Goal: Task Accomplishment & Management: Complete application form

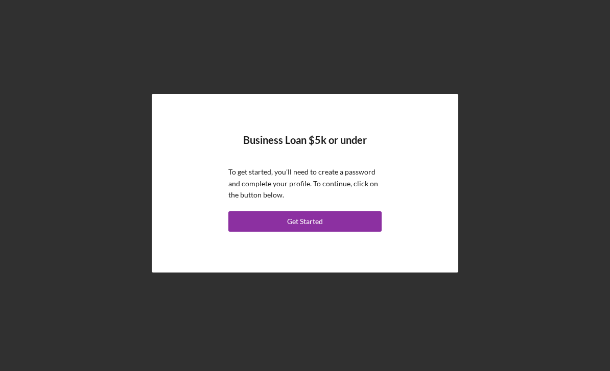
click at [342, 232] on button "Get Started" at bounding box center [304, 221] width 153 height 20
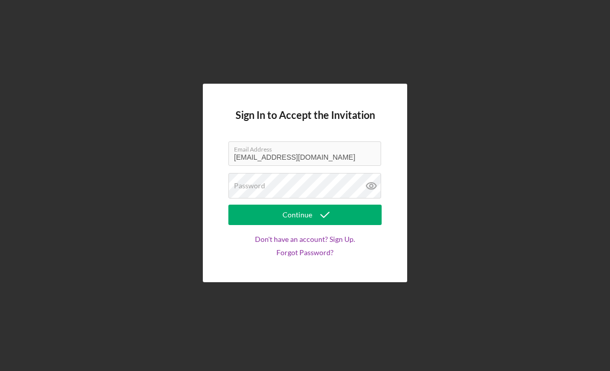
click at [254, 190] on label "Password" at bounding box center [249, 186] width 31 height 8
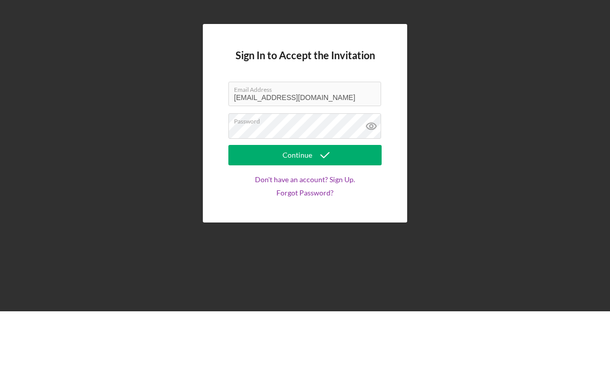
scroll to position [33, 0]
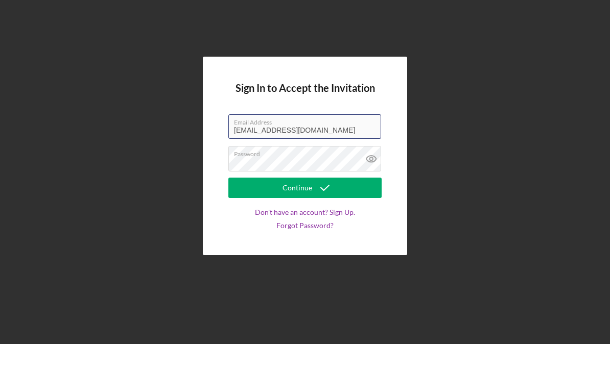
type input "mistahj"
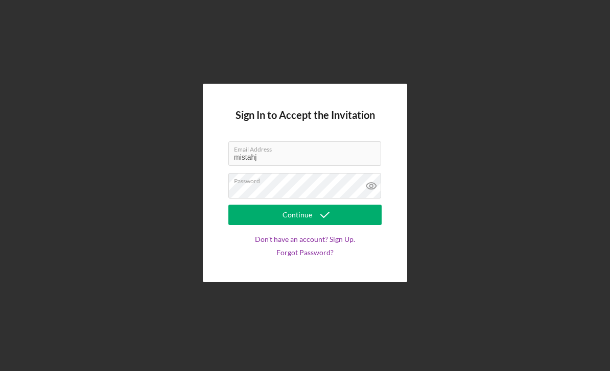
click at [340, 205] on button "Continue" at bounding box center [304, 215] width 153 height 20
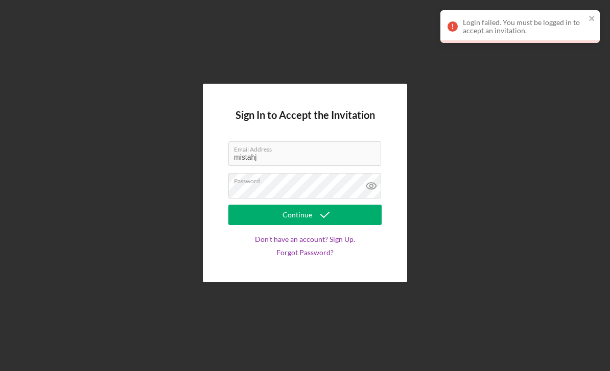
click at [322, 249] on link "Forgot Password?" at bounding box center [304, 253] width 57 height 8
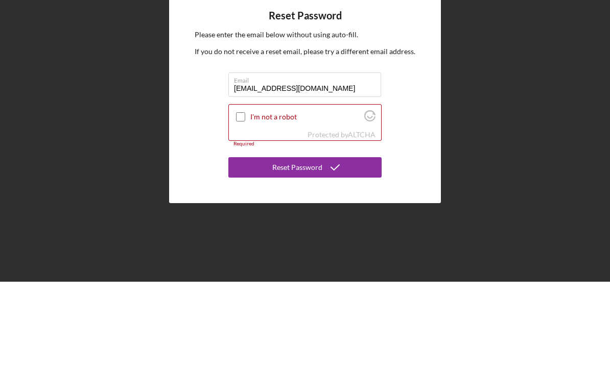
type input "Mistahj@whoopx2.com"
click at [240, 202] on input "I'm not a robot" at bounding box center [240, 206] width 9 height 9
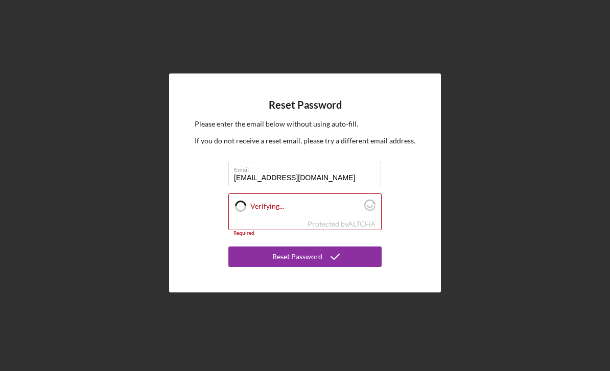
checkbox input "true"
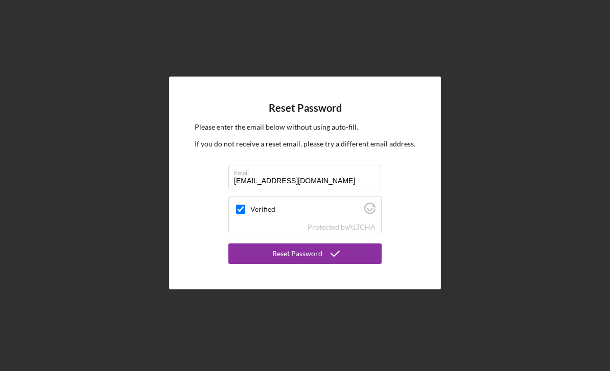
click at [314, 244] on div "Reset Password" at bounding box center [297, 254] width 50 height 20
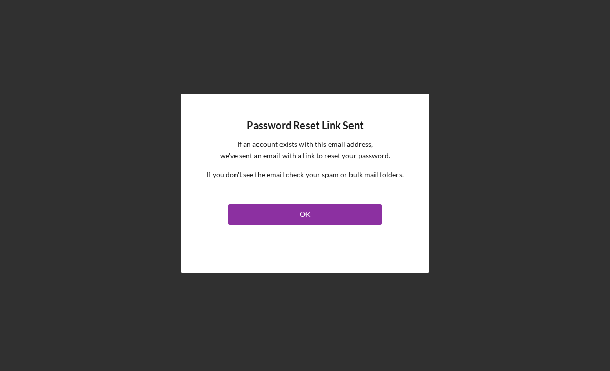
click at [317, 204] on button "OK" at bounding box center [304, 214] width 153 height 20
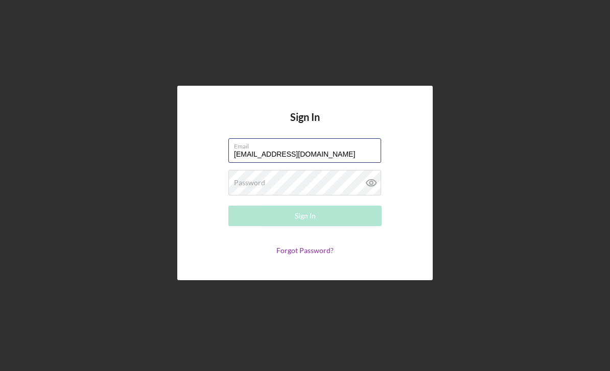
type input "[EMAIL_ADDRESS][DOMAIN_NAME]"
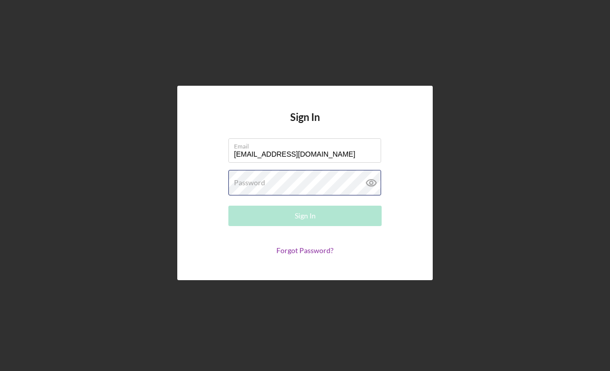
click at [323, 170] on div "Password Required" at bounding box center [304, 183] width 153 height 26
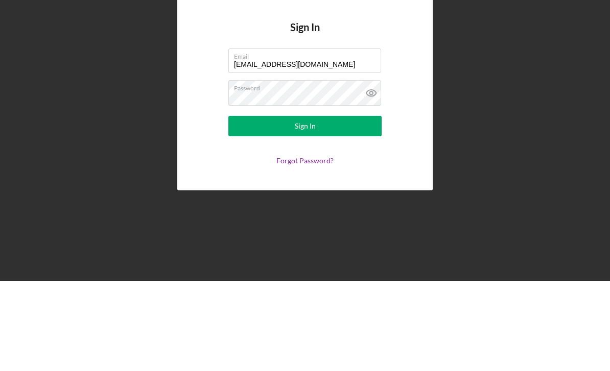
click at [368, 170] on icon at bounding box center [372, 183] width 26 height 26
click at [309, 206] on div "Sign In" at bounding box center [305, 216] width 21 height 20
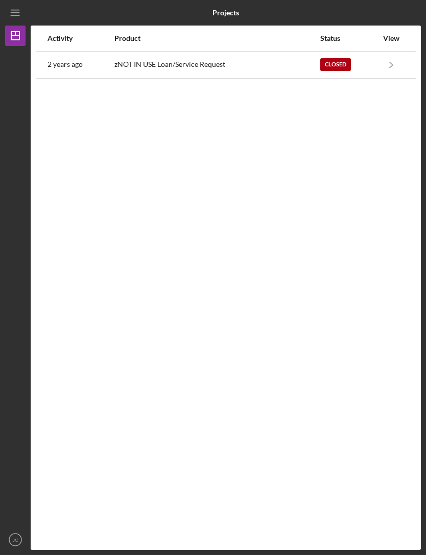
click at [16, 13] on line "button" at bounding box center [15, 13] width 8 height 0
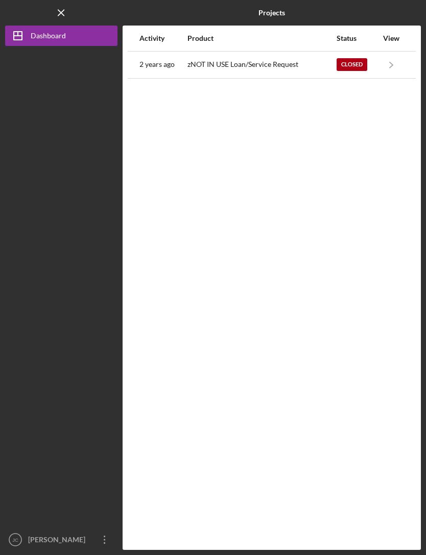
click at [28, 35] on icon "Icon/Dashboard" at bounding box center [18, 36] width 26 height 26
click at [22, 37] on polygon "button" at bounding box center [18, 36] width 8 height 8
click at [64, 16] on icon "Icon/Menu Close" at bounding box center [61, 13] width 23 height 23
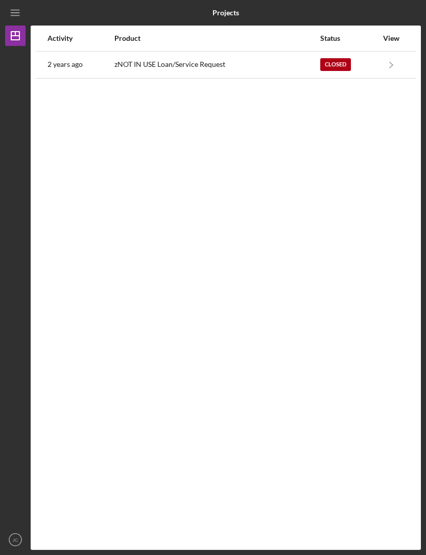
click at [23, 14] on icon "Icon/Menu" at bounding box center [15, 13] width 23 height 23
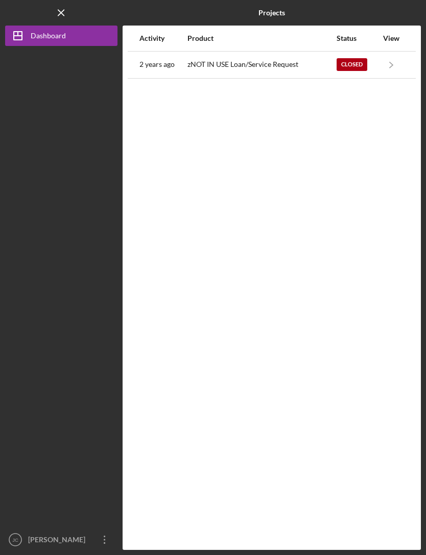
click at [63, 16] on icon "Icon/Menu Close" at bounding box center [61, 13] width 23 height 23
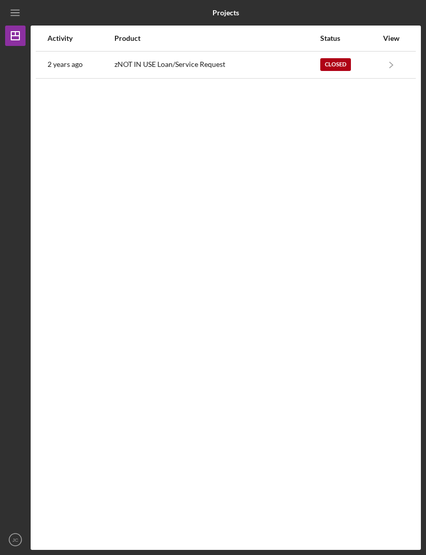
click at [400, 63] on icon "Icon/Navigate" at bounding box center [391, 64] width 23 height 23
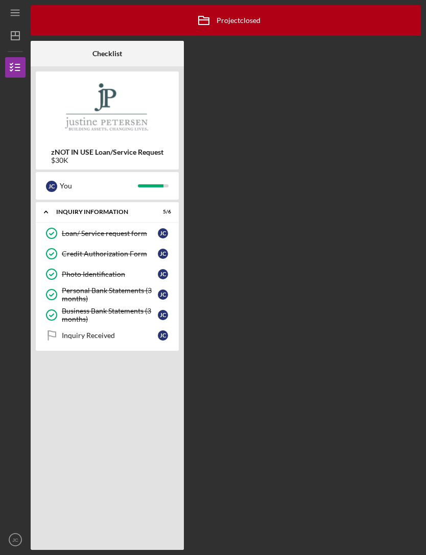
click at [20, 34] on icon "Icon/Dashboard" at bounding box center [16, 36] width 26 height 26
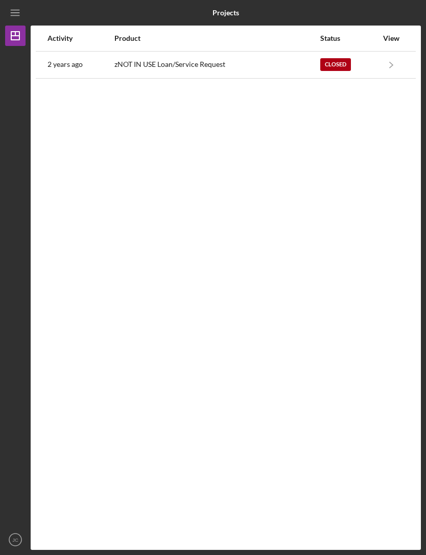
click at [50, 72] on div "2 years ago" at bounding box center [80, 65] width 66 height 26
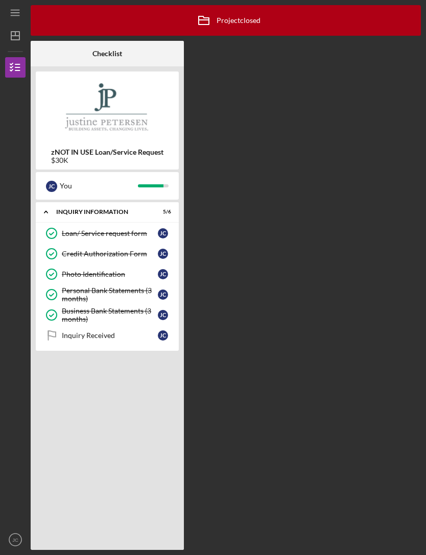
click at [86, 340] on link "Inquiry Received Inquiry Received J C" at bounding box center [107, 335] width 133 height 20
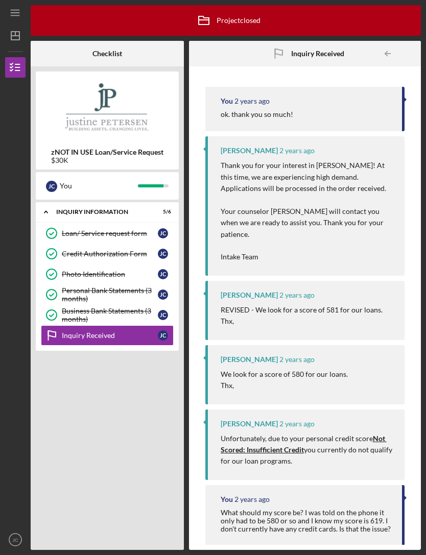
scroll to position [33, 0]
click at [77, 177] on div "You" at bounding box center [99, 185] width 78 height 17
click at [83, 229] on div "Loan/ Service request form" at bounding box center [110, 233] width 96 height 8
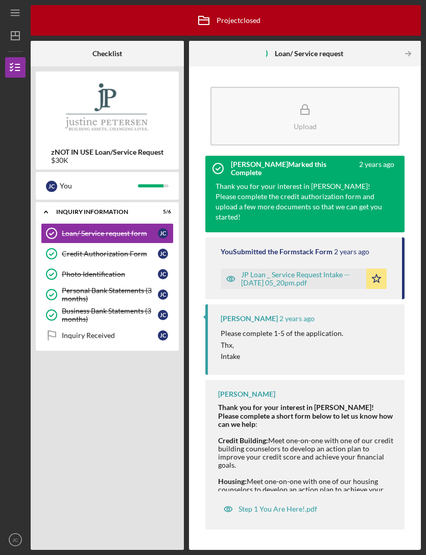
click at [76, 287] on div "Personal Bank Statements (3 months)" at bounding box center [110, 295] width 96 height 16
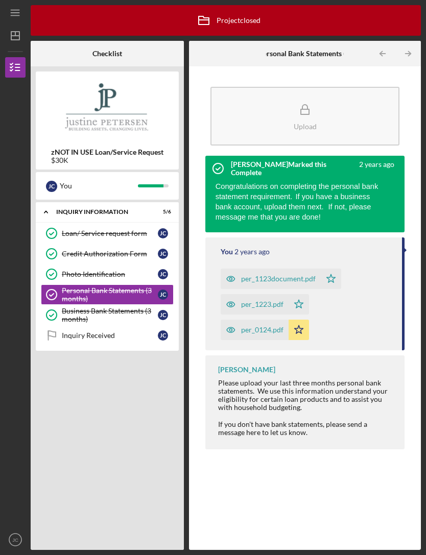
click at [16, 23] on icon "Icon/Dashboard" at bounding box center [16, 36] width 26 height 26
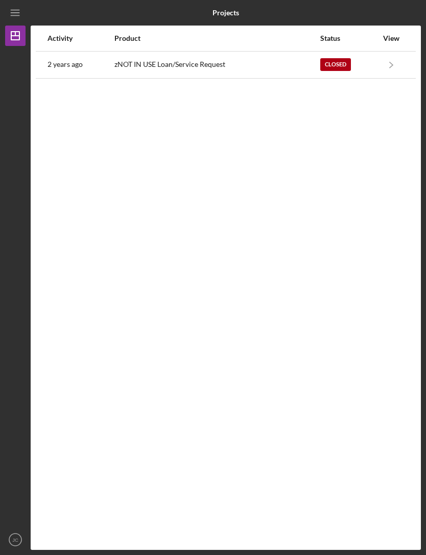
click at [18, 371] on icon "JC" at bounding box center [15, 540] width 20 height 26
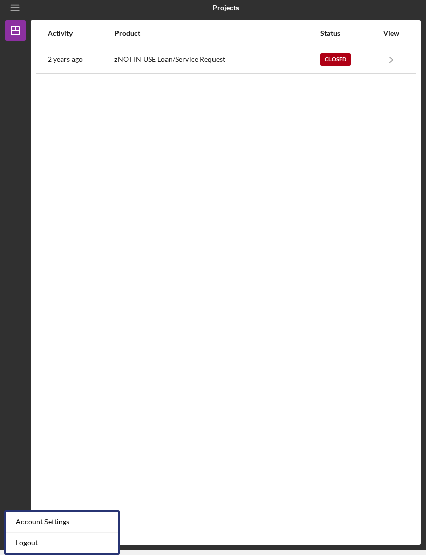
click at [28, 371] on div "Account Settings" at bounding box center [62, 522] width 112 height 21
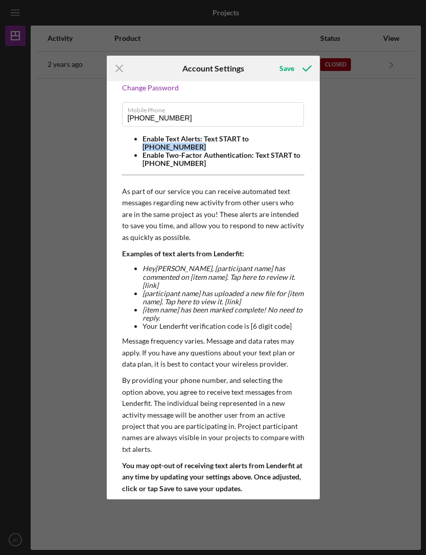
scroll to position [38, 0]
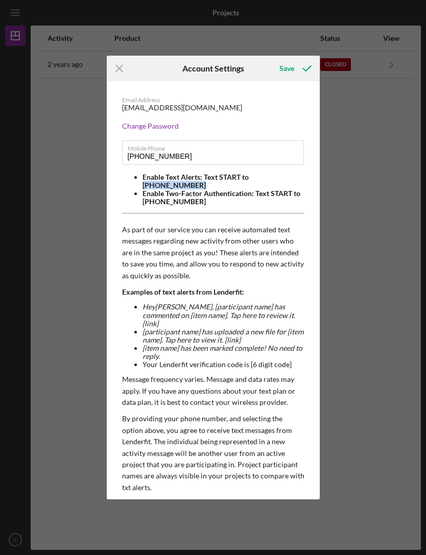
click at [332, 74] on div "Icon/Menu Close Account Settings Save Email Address mistahj@whoopx2.com Change …" at bounding box center [213, 277] width 426 height 555
click at [298, 67] on icon "submit" at bounding box center [307, 69] width 26 height 26
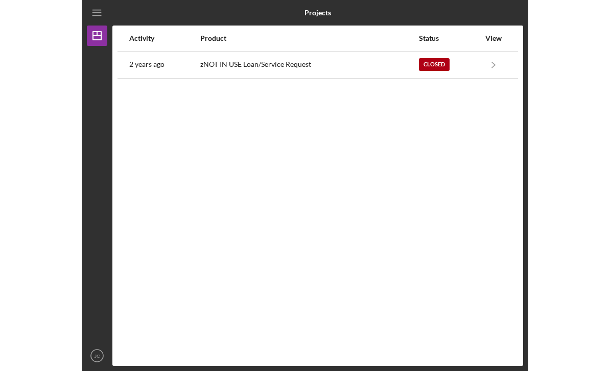
scroll to position [7, 0]
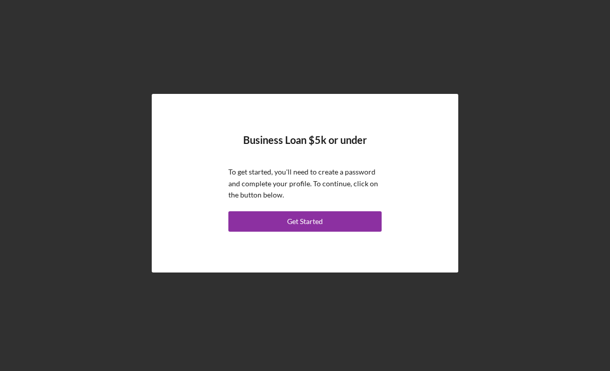
click at [353, 232] on button "Get Started" at bounding box center [304, 221] width 153 height 20
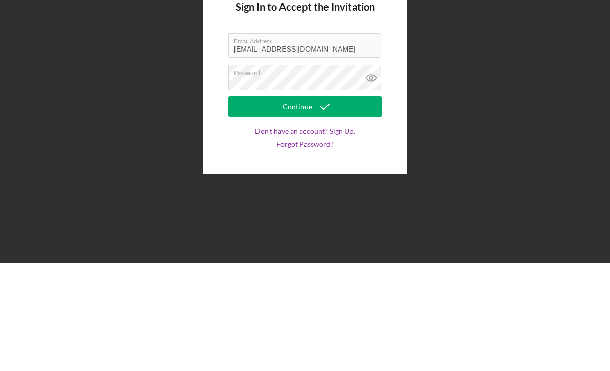
click at [305, 205] on button "Continue" at bounding box center [304, 215] width 153 height 20
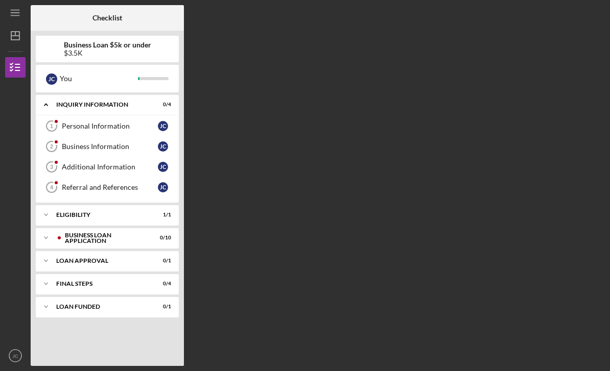
click at [66, 116] on link "Personal Information 1 Personal Information [PERSON_NAME]" at bounding box center [107, 126] width 133 height 20
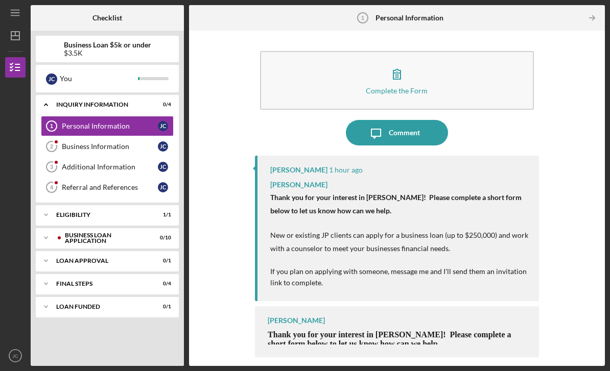
click at [418, 51] on button "Complete the Form Form" at bounding box center [397, 80] width 274 height 59
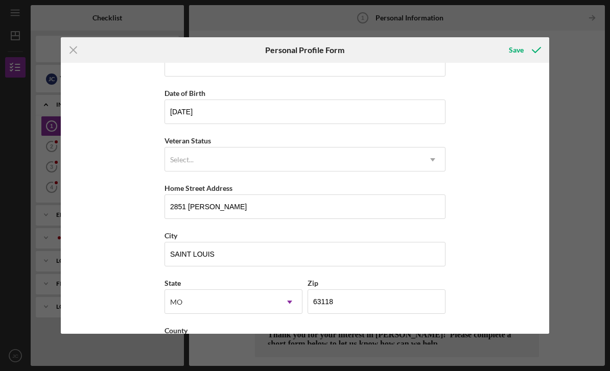
scroll to position [89, 0]
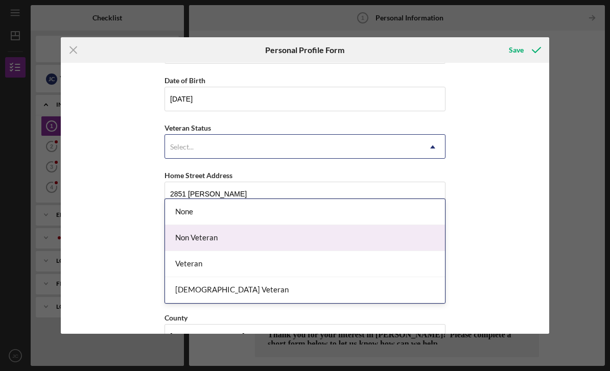
click at [187, 225] on div "Non Veteran" at bounding box center [305, 238] width 280 height 26
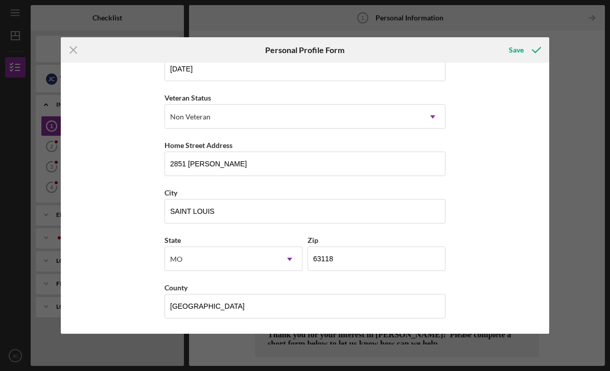
scroll to position [126, 0]
click at [528, 45] on icon "submit" at bounding box center [536, 50] width 26 height 26
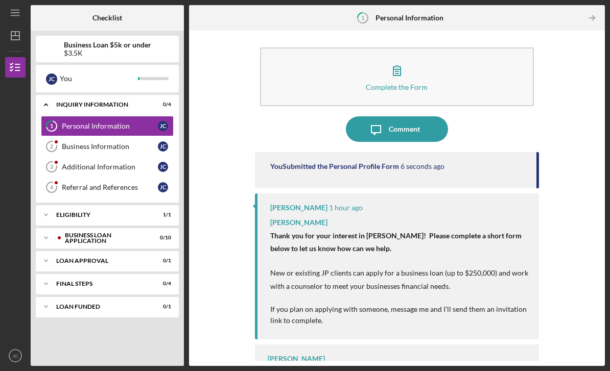
scroll to position [3, 0]
click at [66, 142] on div "Business Information" at bounding box center [110, 146] width 96 height 8
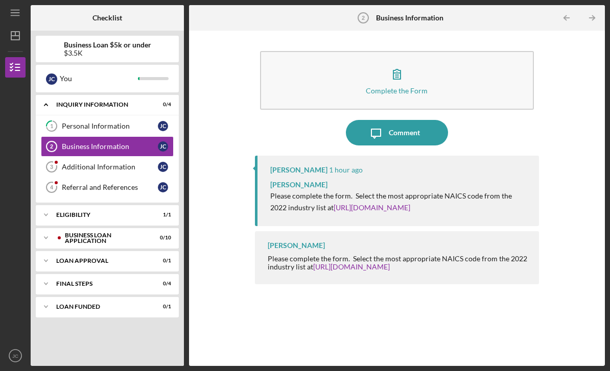
click at [303, 51] on button "Complete the Form Form" at bounding box center [397, 80] width 274 height 59
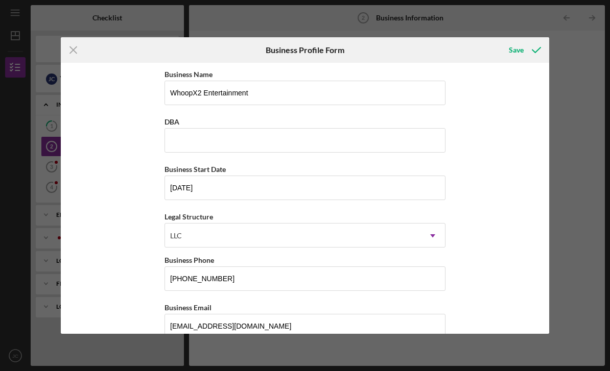
click at [75, 56] on icon "Icon/Menu Close" at bounding box center [74, 50] width 26 height 26
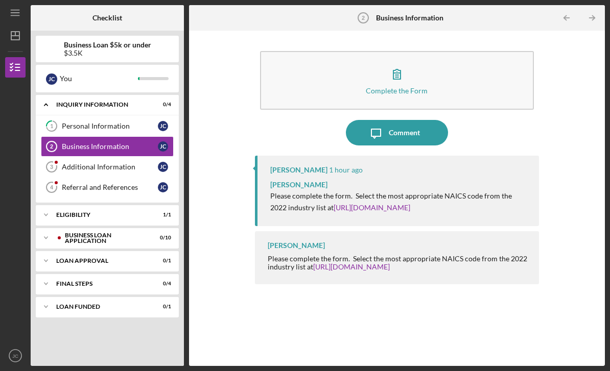
click at [146, 281] on div "Final Steps" at bounding box center [100, 284] width 89 height 6
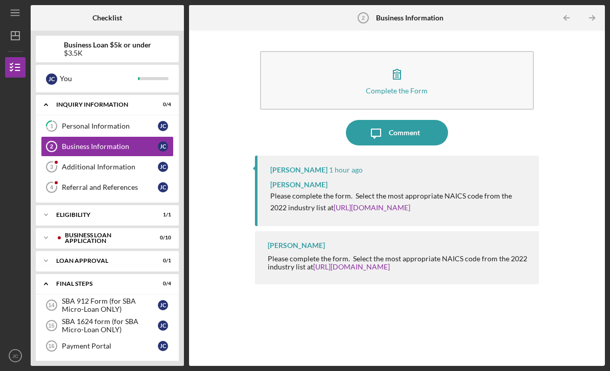
click at [143, 281] on div "Final Steps" at bounding box center [100, 284] width 89 height 6
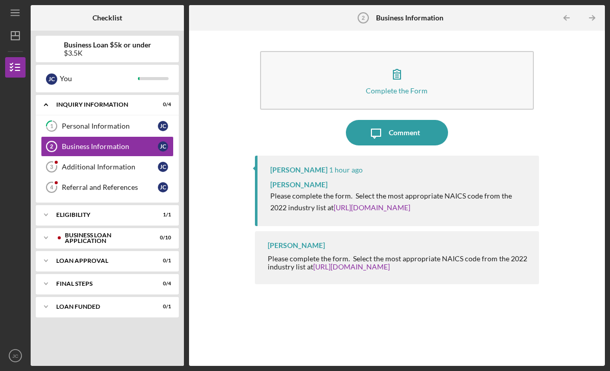
click at [146, 258] on div "Loan Approval" at bounding box center [100, 261] width 89 height 6
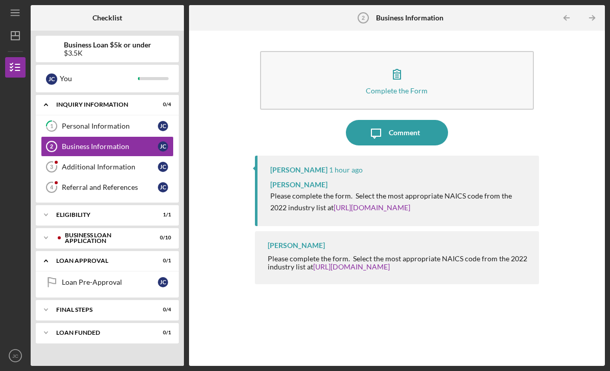
click at [146, 258] on div "Loan Approval" at bounding box center [100, 261] width 89 height 6
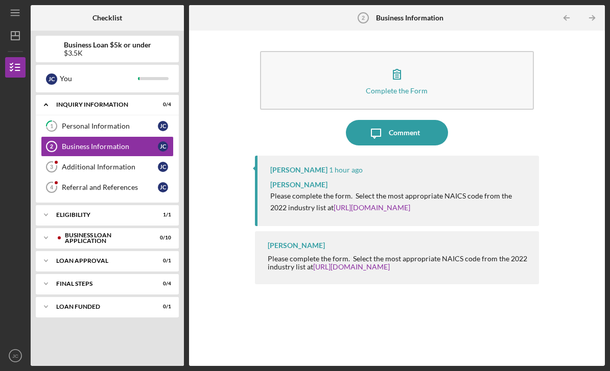
click at [146, 258] on div "Loan Approval" at bounding box center [100, 261] width 89 height 6
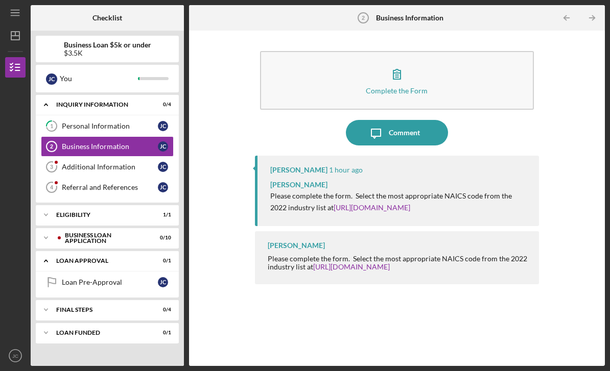
click at [158, 251] on div "Icon/Expander Loan Approval 0 / 1" at bounding box center [107, 261] width 143 height 21
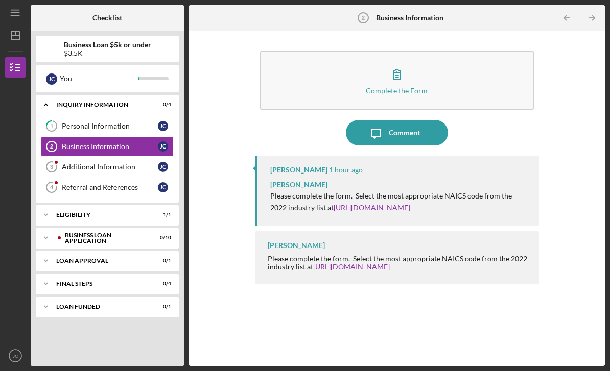
click at [146, 232] on div "BUSINESS LOAN APPLICATION" at bounding box center [105, 238] width 81 height 12
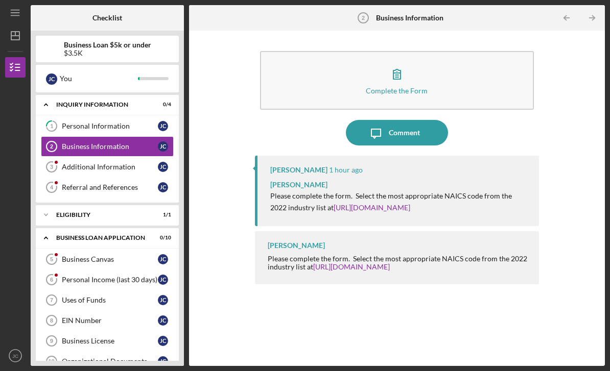
click at [146, 235] on div "BUSINESS LOAN APPLICATION" at bounding box center [100, 238] width 89 height 6
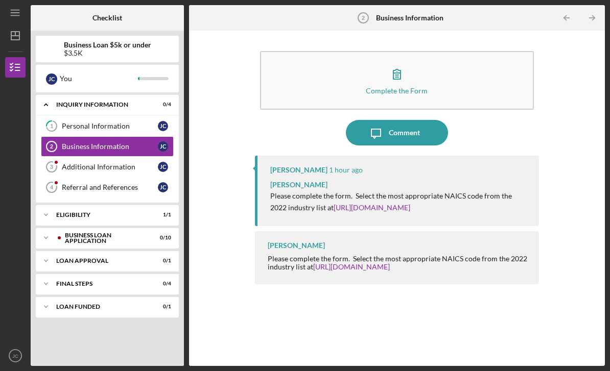
click at [146, 212] on div "Eligibility" at bounding box center [100, 215] width 89 height 6
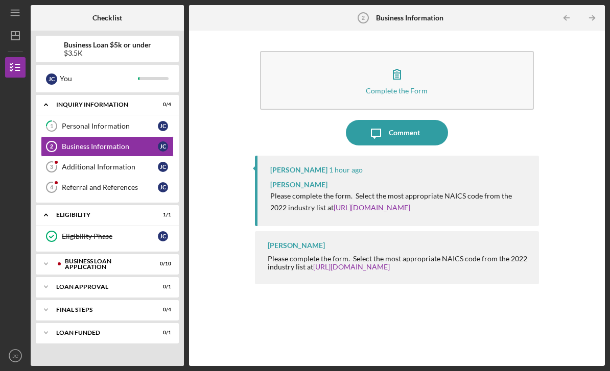
click at [138, 232] on div "Eligibility Phase" at bounding box center [110, 236] width 96 height 8
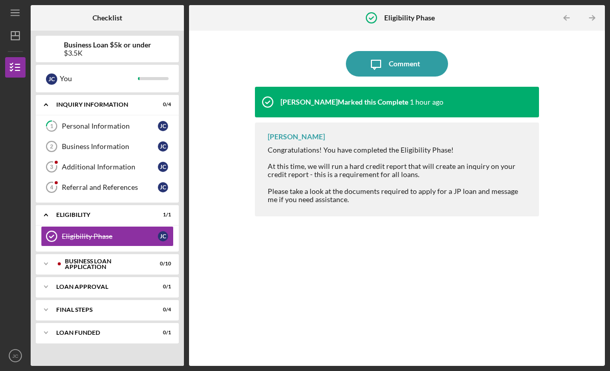
click at [121, 205] on div "Icon/Expander Eligibility 1 / 1" at bounding box center [107, 215] width 143 height 21
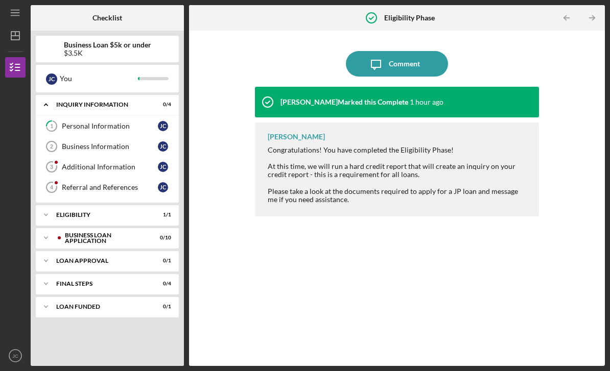
click at [138, 122] on div "Personal Information" at bounding box center [110, 126] width 96 height 8
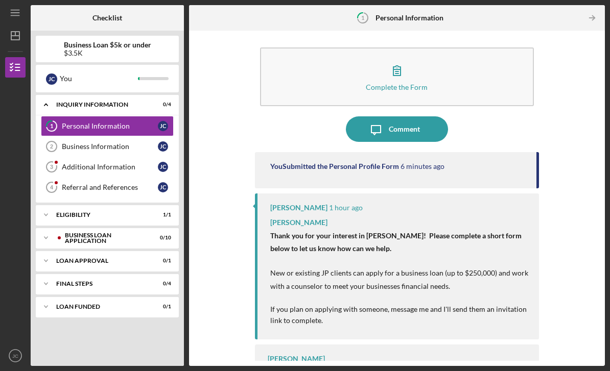
scroll to position [3, 0]
click at [122, 136] on link "Business Information 2 Business Information [PERSON_NAME]" at bounding box center [107, 146] width 133 height 20
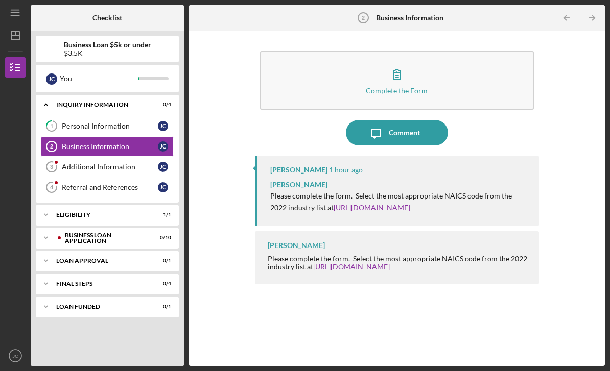
click at [133, 142] on div "Business Information" at bounding box center [110, 146] width 96 height 8
click at [496, 67] on button "Complete the Form Form" at bounding box center [397, 80] width 274 height 59
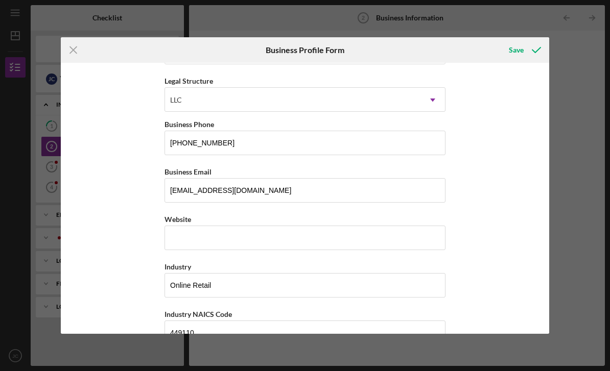
scroll to position [161, 0]
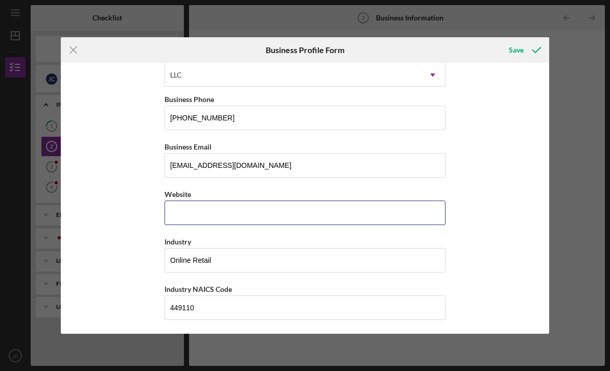
click at [372, 215] on input "Website" at bounding box center [304, 213] width 281 height 25
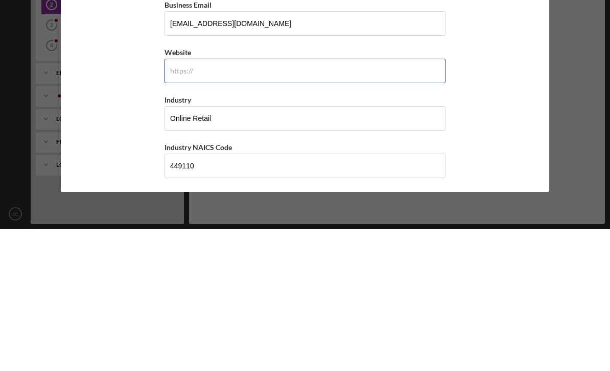
type input "W"
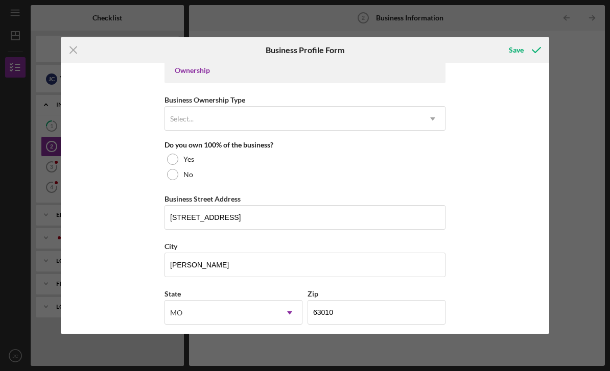
scroll to position [455, 0]
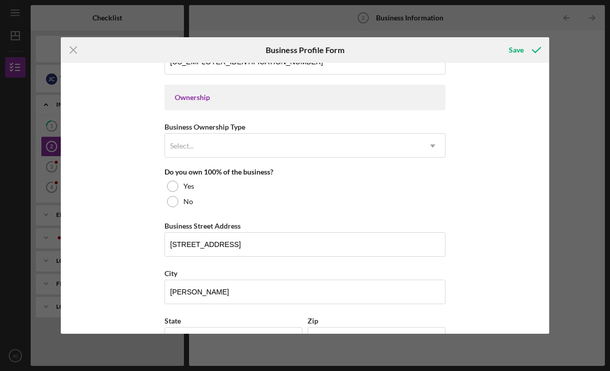
type input "[DOMAIN_NAME]"
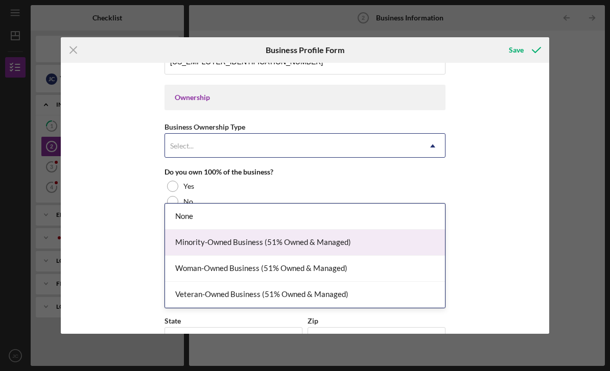
click at [364, 230] on div "Minority-Owned Business (51% Owned & Managed)" at bounding box center [305, 243] width 280 height 26
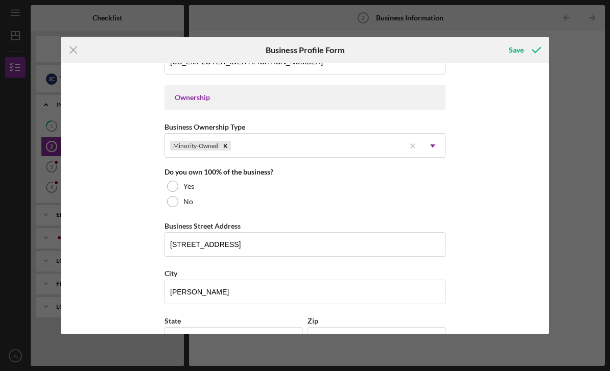
click at [415, 209] on div "No" at bounding box center [304, 201] width 281 height 15
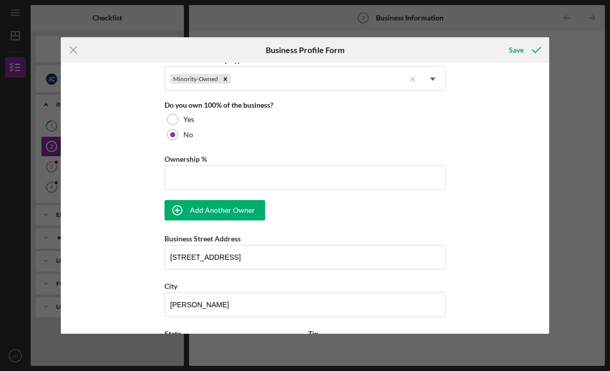
scroll to position [523, 0]
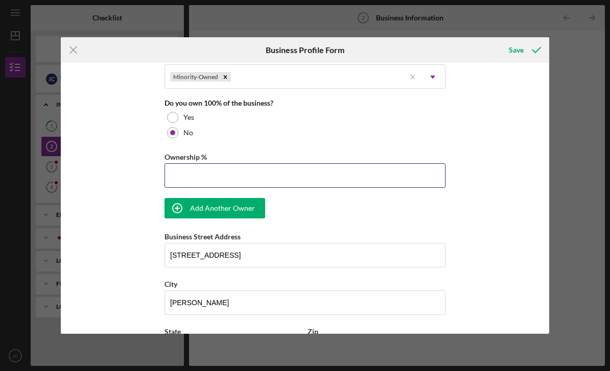
click at [382, 186] on input "Ownership %" at bounding box center [304, 175] width 281 height 25
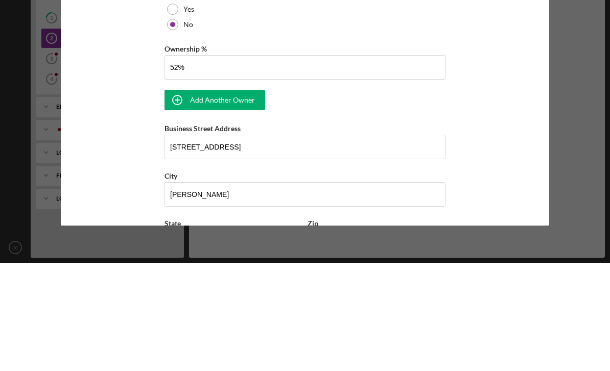
type input "52.00%"
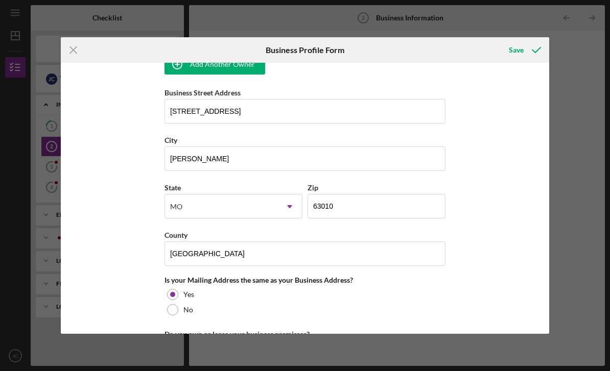
scroll to position [667, 0]
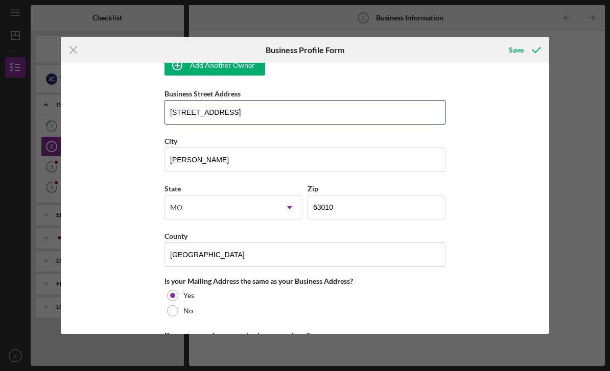
click at [252, 122] on input "[STREET_ADDRESS]" at bounding box center [304, 112] width 281 height 25
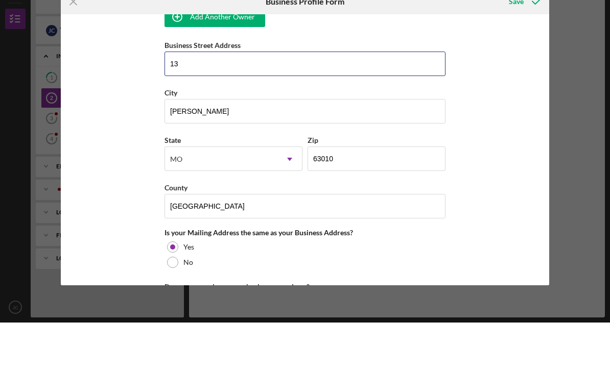
type input "1"
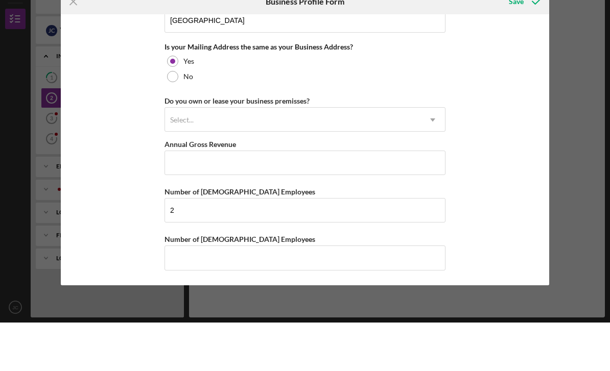
scroll to position [866, 0]
type input "[STREET_ADDRESS][US_STATE]"
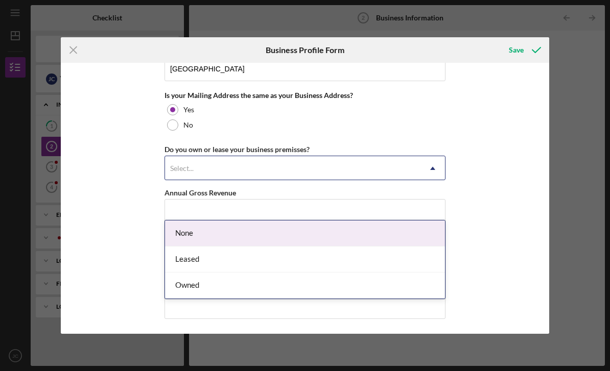
click at [352, 221] on div "None" at bounding box center [305, 234] width 280 height 26
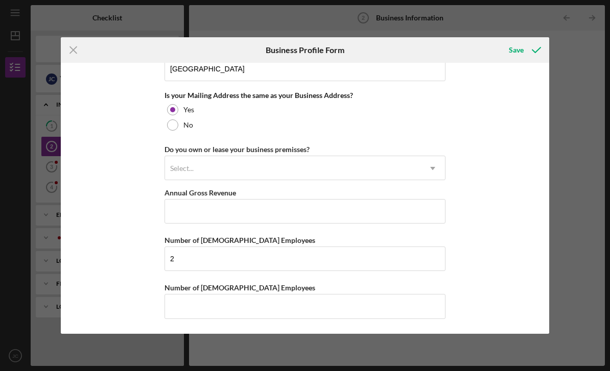
scroll to position [871, 0]
click at [537, 46] on icon "submit" at bounding box center [536, 50] width 26 height 26
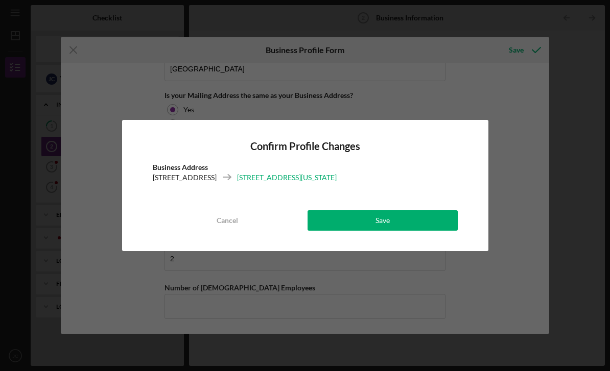
click at [432, 217] on button "Save" at bounding box center [382, 220] width 150 height 20
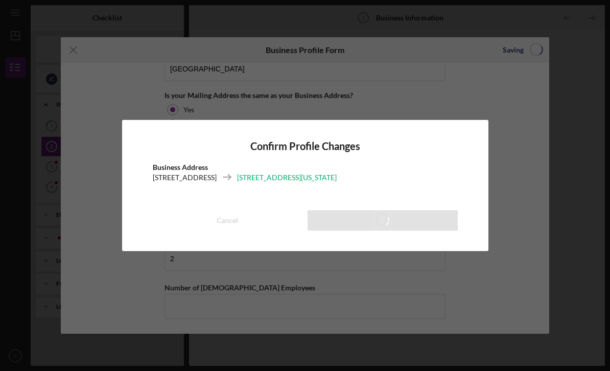
scroll to position [788, 0]
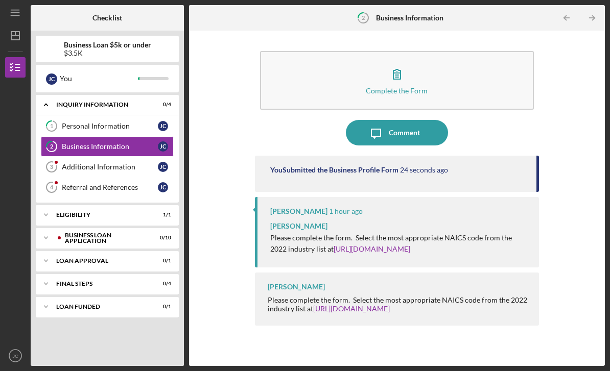
click at [129, 163] on div "Additional Information" at bounding box center [110, 167] width 96 height 8
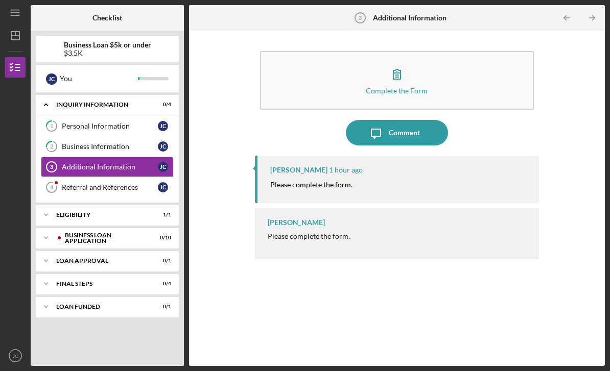
click at [474, 58] on button "Complete the Form Form" at bounding box center [397, 80] width 274 height 59
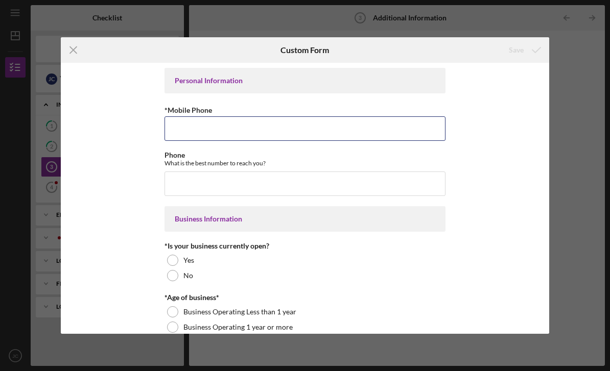
click at [369, 127] on input "*Mobile Phone" at bounding box center [304, 128] width 281 height 25
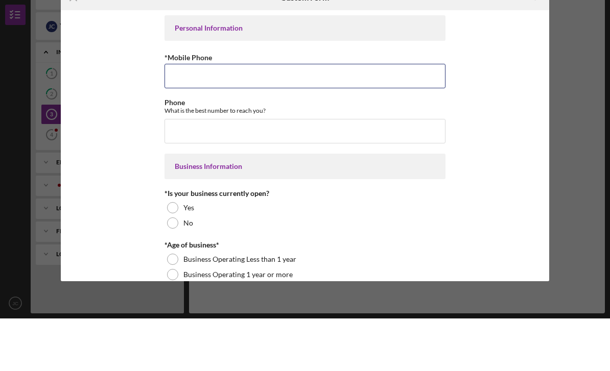
type input "[PHONE_NUMBER]"
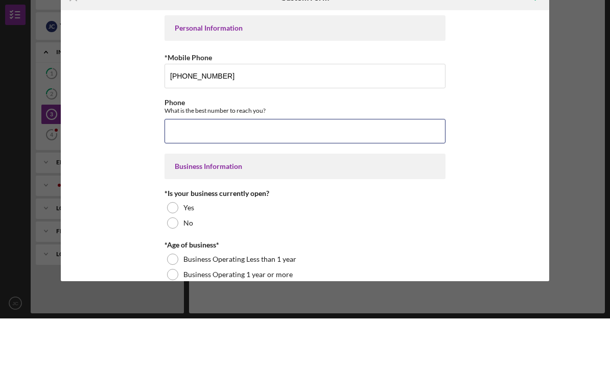
type input "[PHONE_NUMBER]"
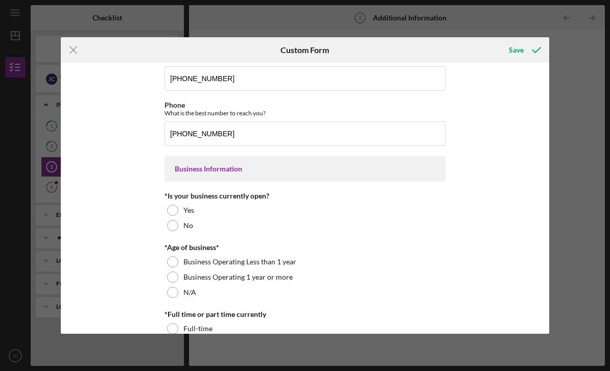
scroll to position [53, 0]
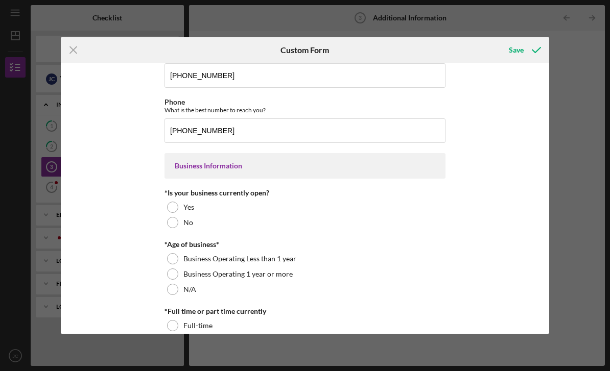
click at [345, 209] on div "Yes" at bounding box center [304, 207] width 281 height 15
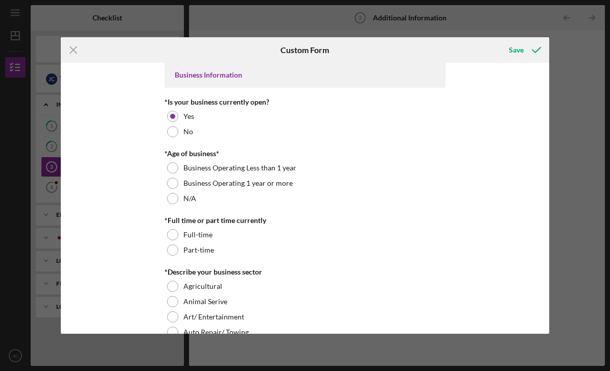
scroll to position [144, 0]
click at [305, 187] on div "Business Operating 1 year or more" at bounding box center [304, 183] width 281 height 15
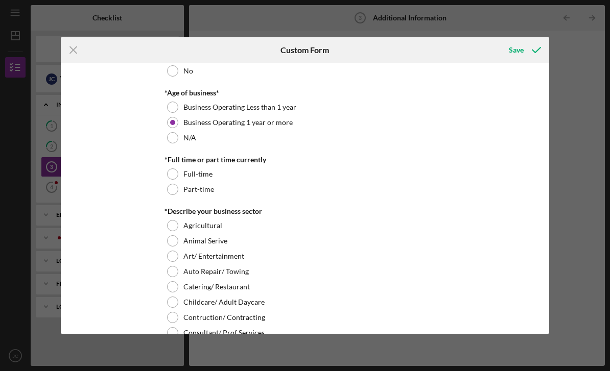
scroll to position [212, 0]
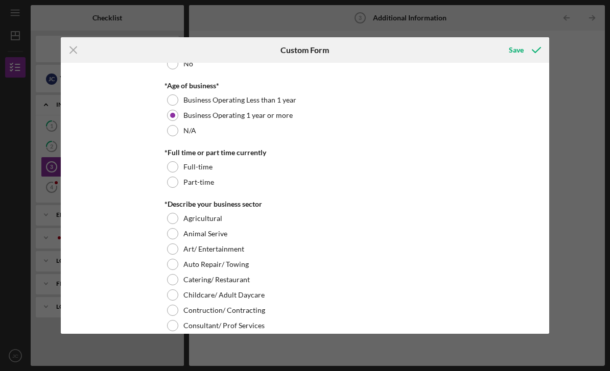
click at [351, 181] on div "Part-time" at bounding box center [304, 182] width 281 height 15
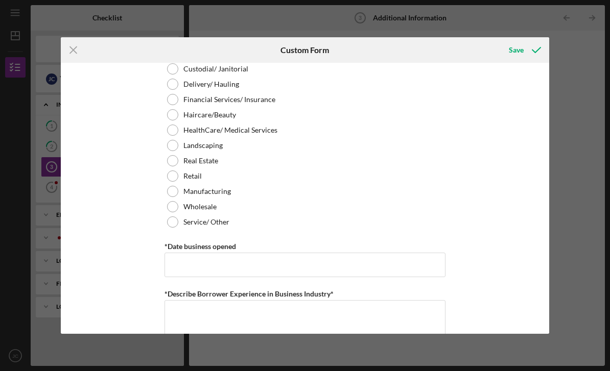
scroll to position [486, 0]
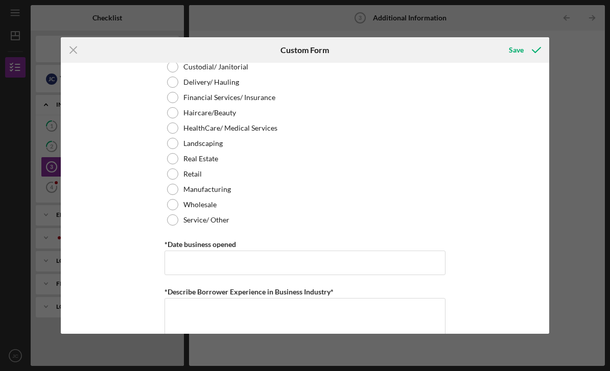
click at [195, 175] on label "Retail" at bounding box center [192, 174] width 18 height 8
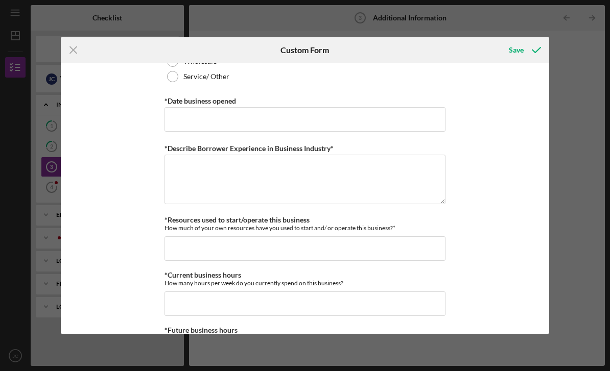
scroll to position [639, 0]
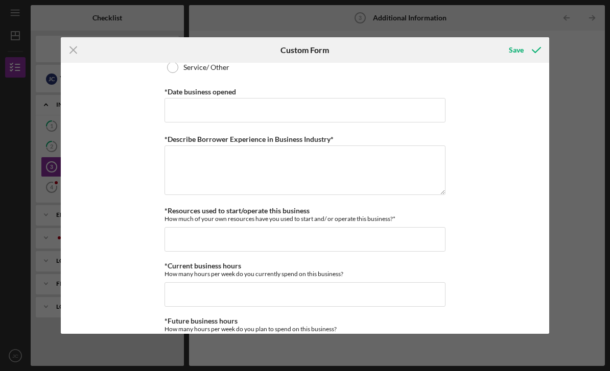
click at [75, 51] on line at bounding box center [73, 49] width 7 height 7
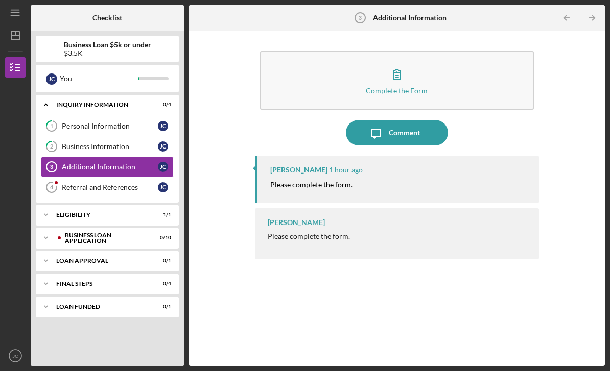
click at [72, 163] on div "Additional Information" at bounding box center [110, 167] width 96 height 8
click at [474, 54] on button "Complete the Form Form" at bounding box center [397, 80] width 274 height 59
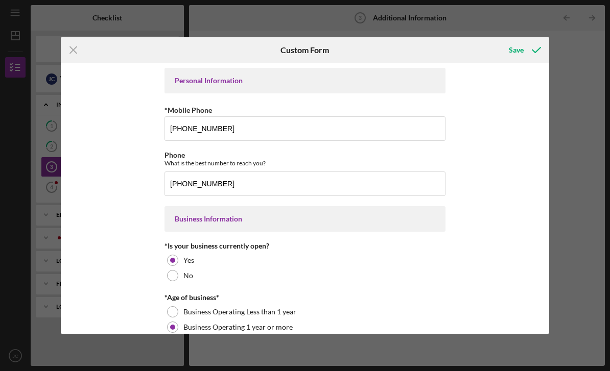
click at [196, 217] on div "Business Information" at bounding box center [305, 219] width 260 height 8
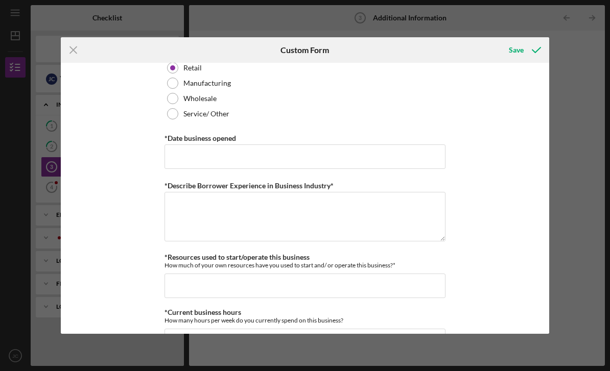
scroll to position [603, 0]
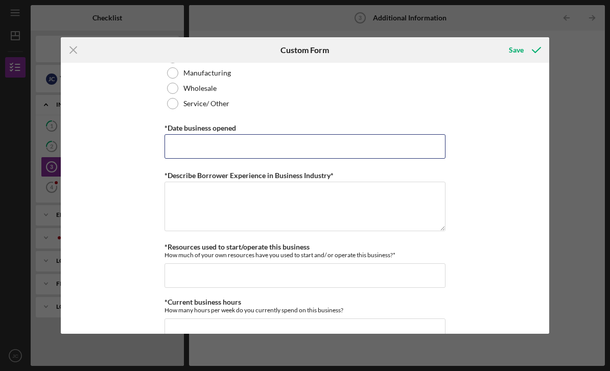
click at [185, 148] on input "*Date business opened" at bounding box center [304, 146] width 281 height 25
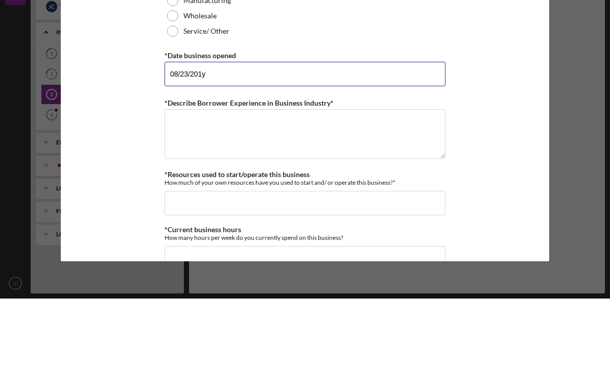
type input "[DATE]"
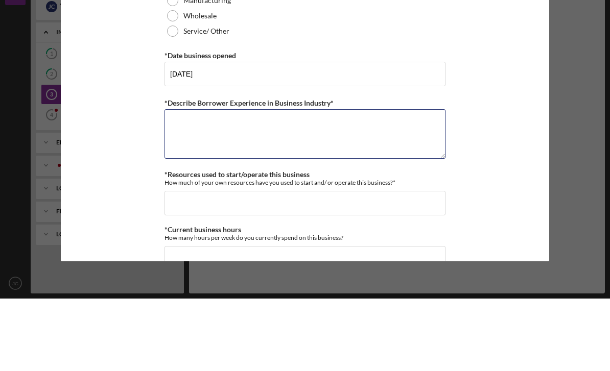
click at [444, 182] on textarea "*Describe Borrower Experience in Business Industry*" at bounding box center [304, 206] width 281 height 49
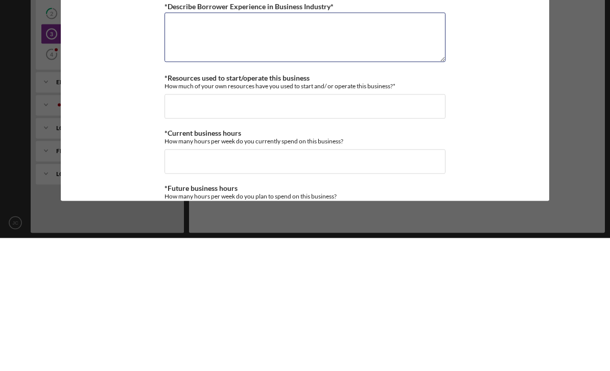
scroll to position [640, 0]
click at [192, 145] on textarea "Dealing in retail and" at bounding box center [304, 169] width 281 height 49
click at [187, 145] on textarea "Dealing in retail and" at bounding box center [304, 169] width 281 height 49
click at [257, 145] on textarea "Involved in retail and" at bounding box center [304, 169] width 281 height 49
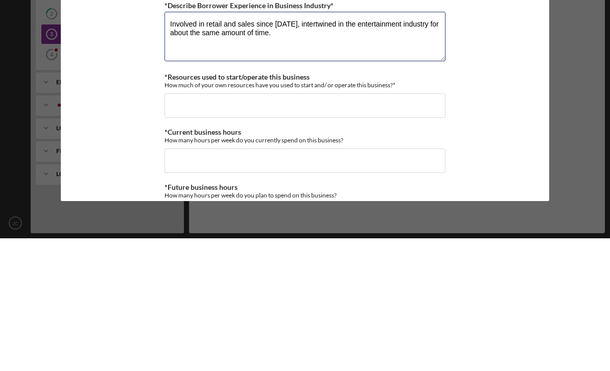
type textarea "Involved in retail and sales since [DATE], intertwined in the entertainment ind…"
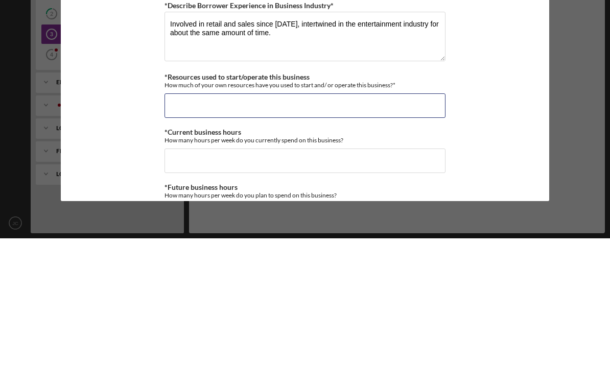
click at [189, 226] on input "*Resources used to start/operate this business" at bounding box center [304, 238] width 281 height 25
type input "$1"
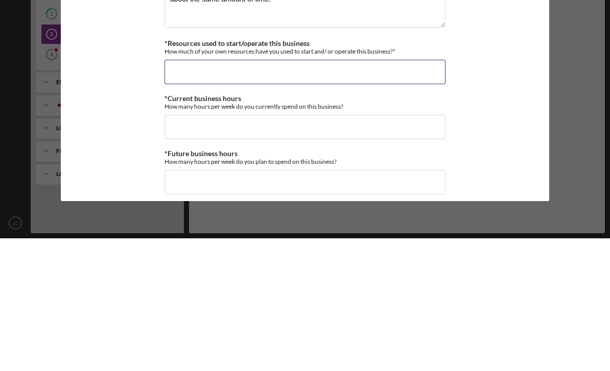
scroll to position [680, 0]
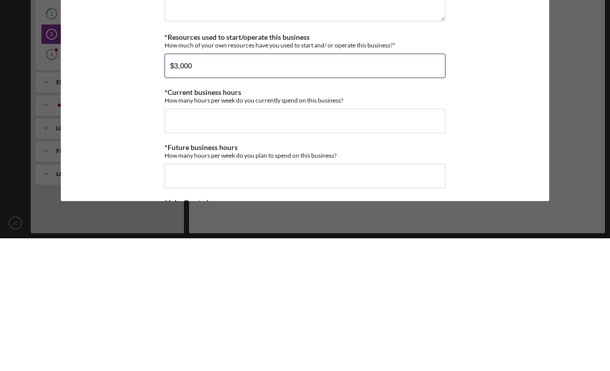
type input "$30,000"
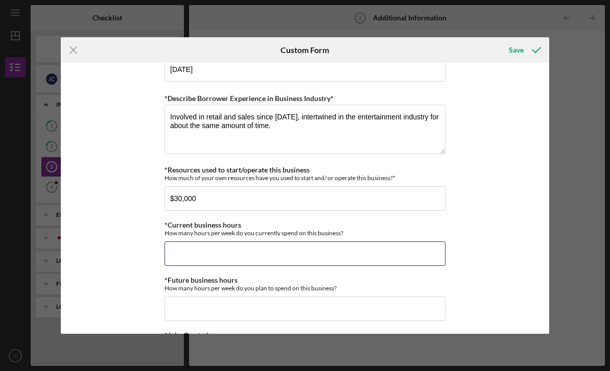
click at [185, 255] on input "*Current business hours" at bounding box center [304, 254] width 281 height 25
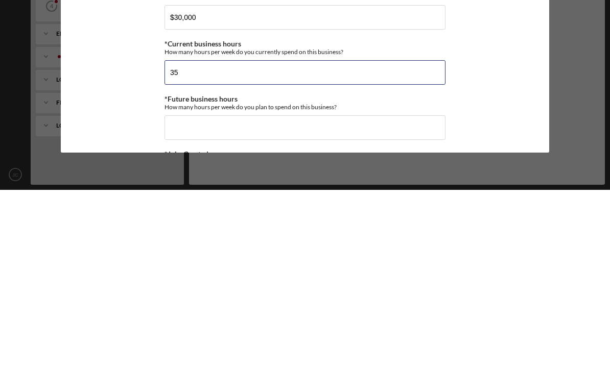
type input "35"
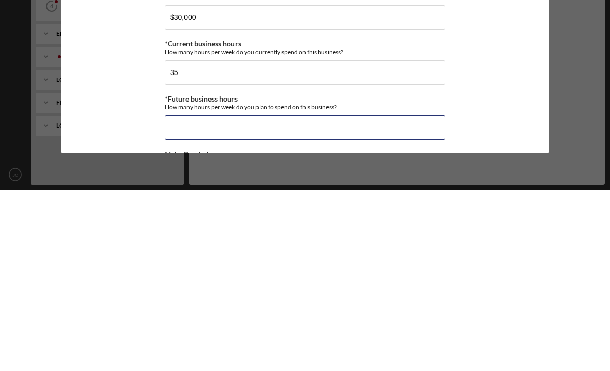
click at [181, 297] on input "*Future business hours" at bounding box center [304, 309] width 281 height 25
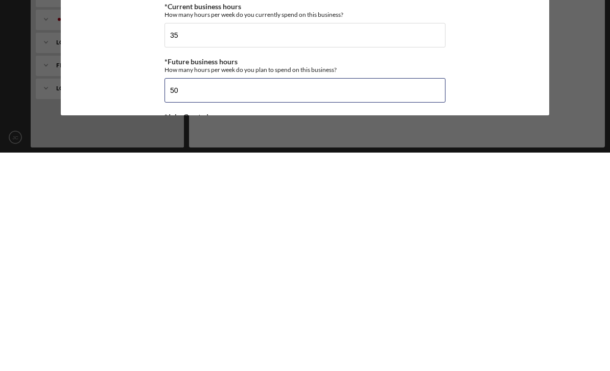
type input "5"
type input "40"
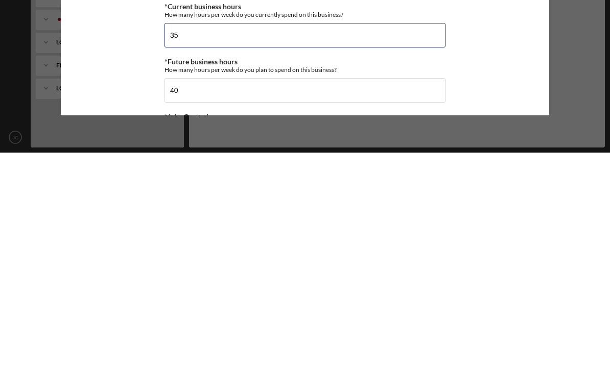
click at [183, 242] on input "35" at bounding box center [304, 254] width 281 height 25
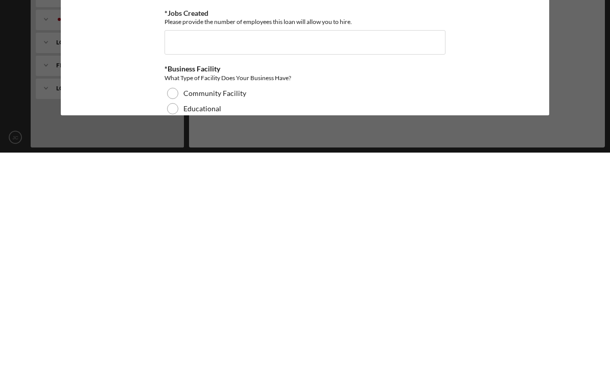
scroll to position [782, 0]
type input "30"
click at [179, 250] on input "*Jobs Created" at bounding box center [304, 262] width 281 height 25
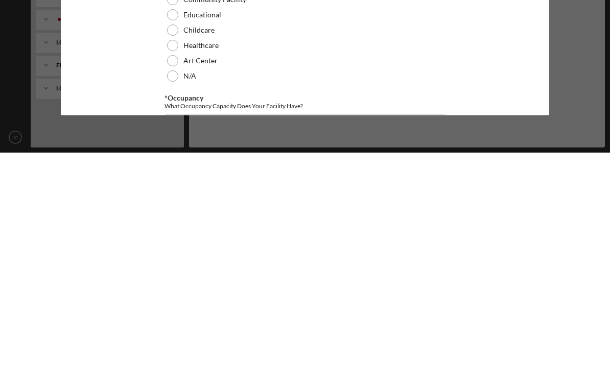
scroll to position [857, 0]
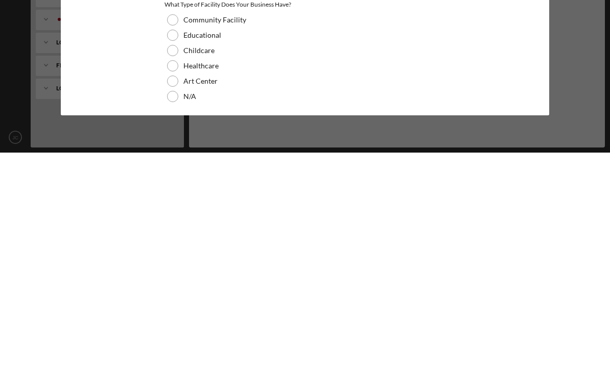
type input "1"
click at [180, 307] on div "N/A" at bounding box center [304, 314] width 281 height 15
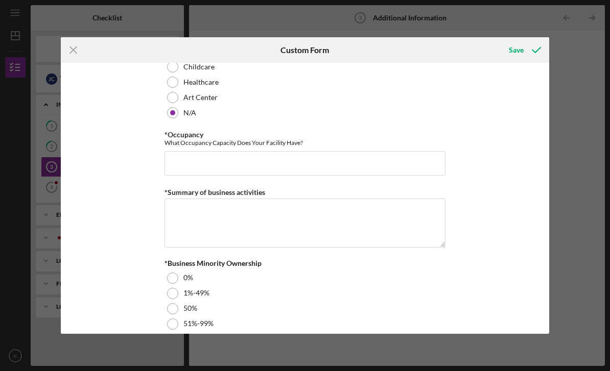
scroll to position [1069, 0]
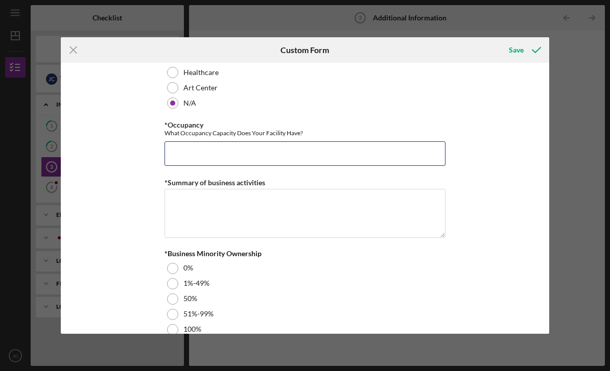
click at [179, 161] on input "*Occupancy" at bounding box center [304, 153] width 281 height 25
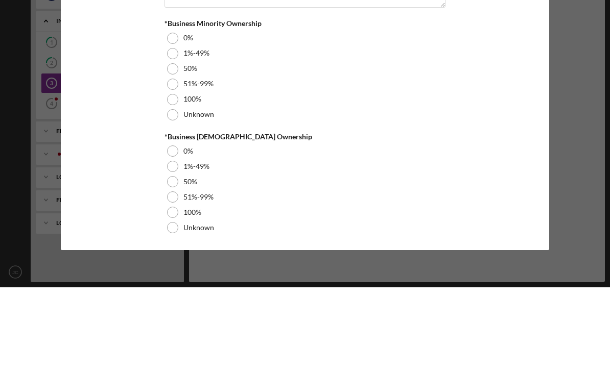
scroll to position [1222, 0]
click at [175, 162] on div at bounding box center [172, 167] width 11 height 11
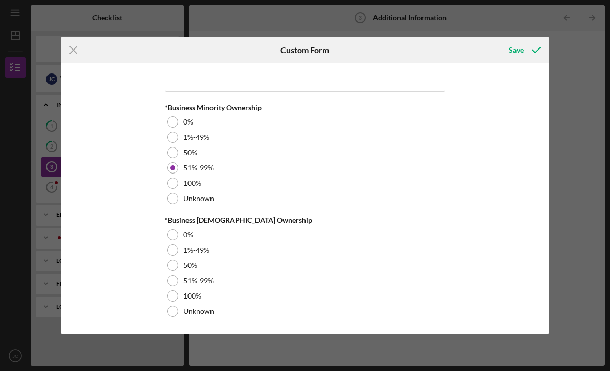
click at [172, 241] on div at bounding box center [172, 234] width 11 height 11
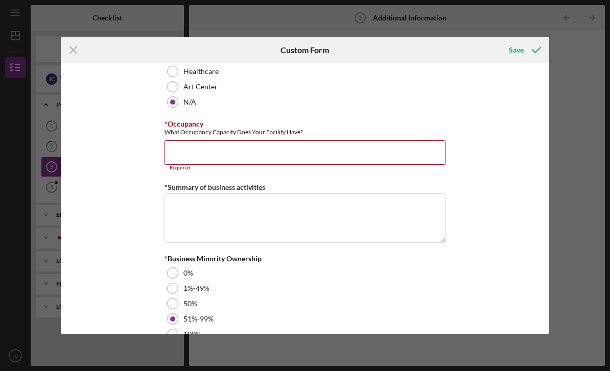
scroll to position [1069, 0]
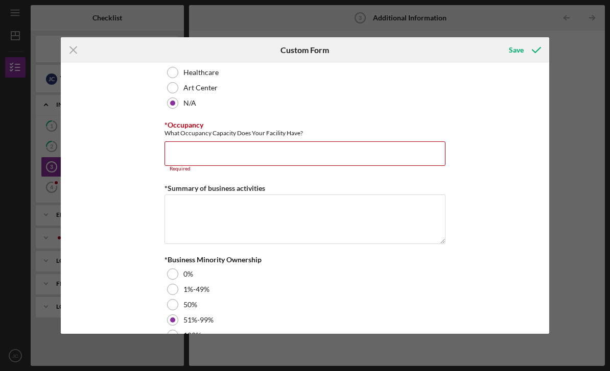
click at [181, 166] on input "*Occupancy" at bounding box center [304, 153] width 281 height 25
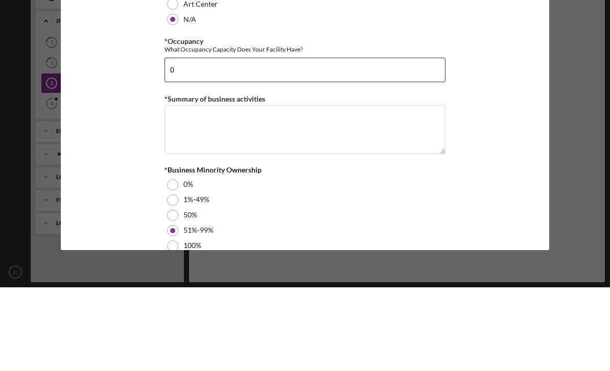
type input "0"
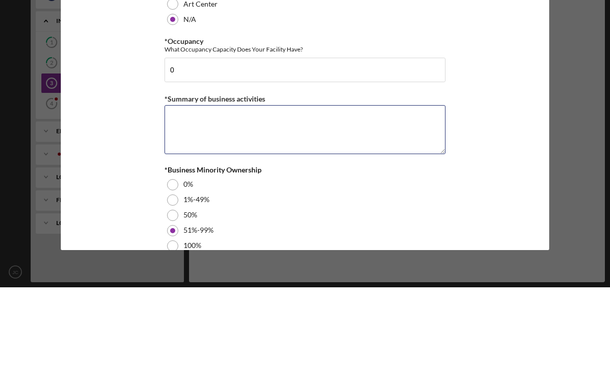
click at [177, 189] on textarea "*Summary of business activities" at bounding box center [304, 213] width 281 height 49
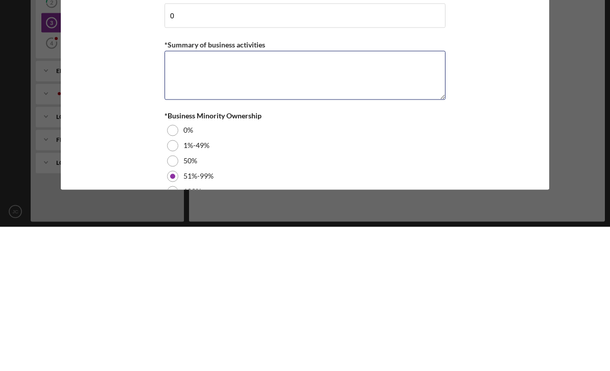
scroll to position [1085, 0]
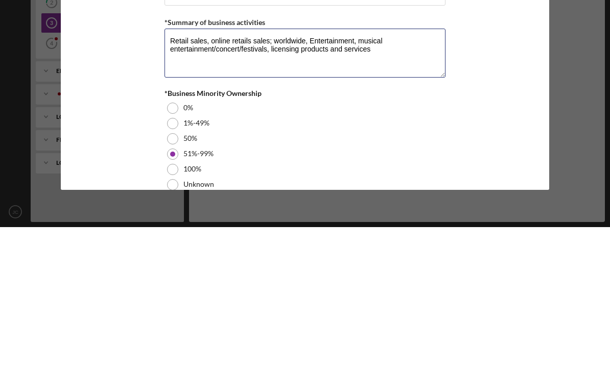
click at [301, 173] on textarea "Retail sales, online retails sales; worldwide, Entertainment, musical entertain…" at bounding box center [304, 197] width 281 height 49
click at [312, 173] on textarea "Retail sales, online retails sales; worldwide, Entertainment, musical entertain…" at bounding box center [304, 197] width 281 height 49
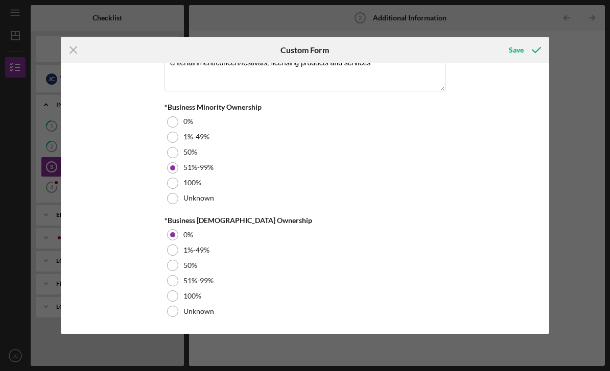
scroll to position [1222, 0]
type textarea "Retail sales, online retails sales; worldwide, social media, Entertainment, mus…"
click at [527, 44] on icon "submit" at bounding box center [536, 50] width 26 height 26
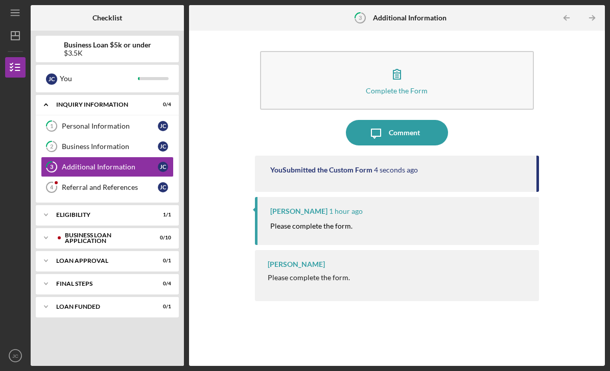
click at [84, 183] on div "Referral and References" at bounding box center [110, 187] width 96 height 8
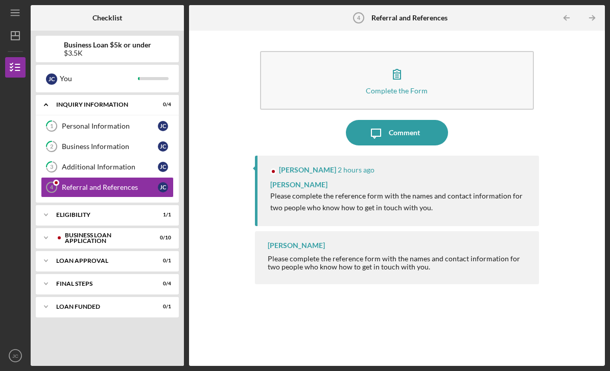
click at [310, 63] on button "Complete the Form Form" at bounding box center [397, 80] width 274 height 59
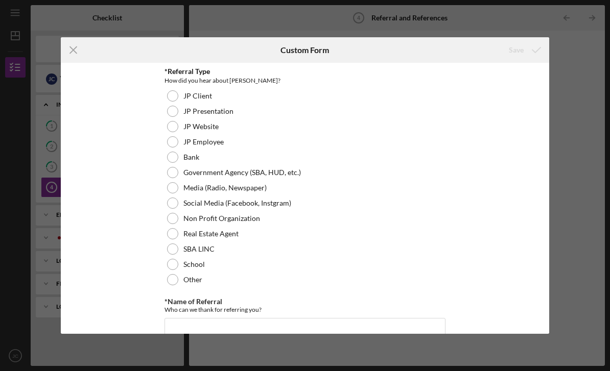
scroll to position [26, 0]
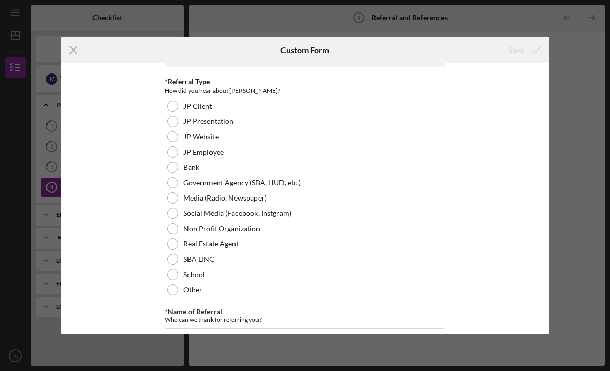
click at [175, 183] on div at bounding box center [172, 182] width 11 height 11
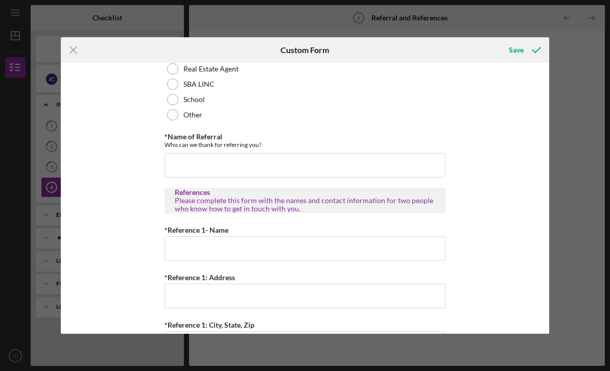
scroll to position [245, 0]
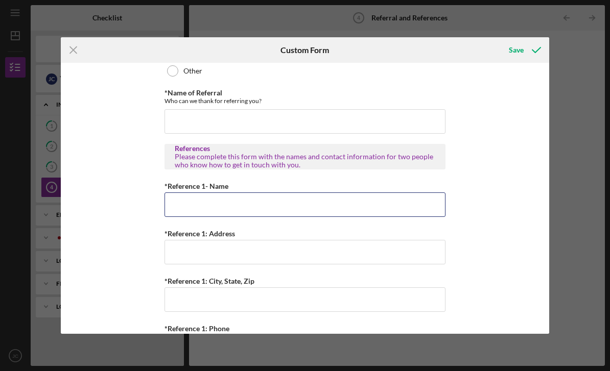
click at [184, 206] on input "*Reference 1- Name" at bounding box center [304, 205] width 281 height 25
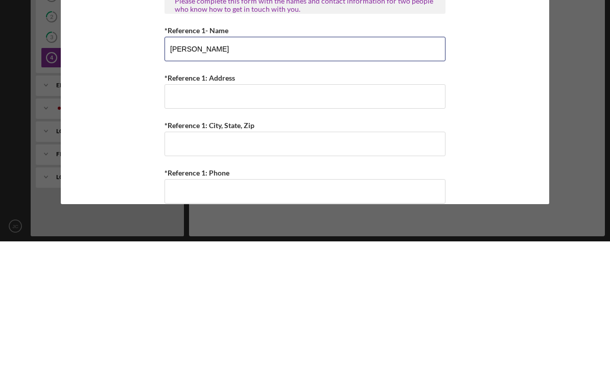
scroll to position [267, 0]
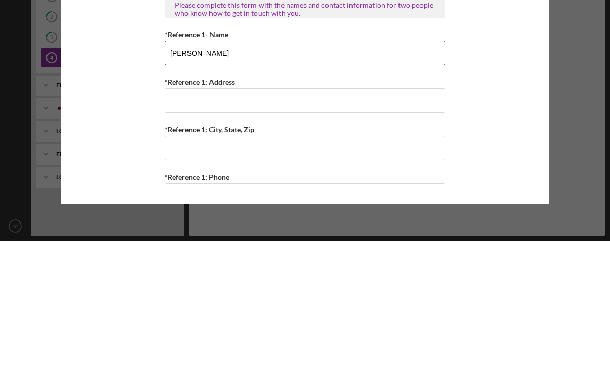
type input "[PERSON_NAME]"
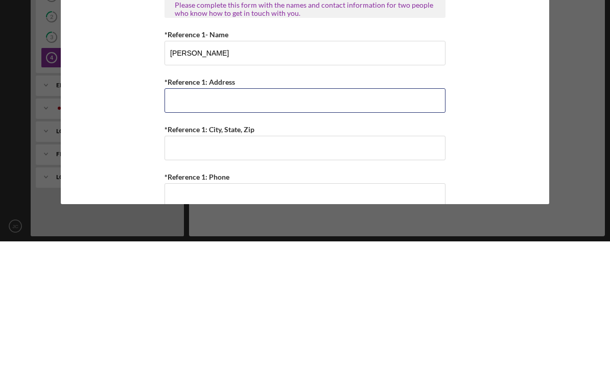
click at [189, 218] on input "*Reference 1: Address" at bounding box center [304, 230] width 281 height 25
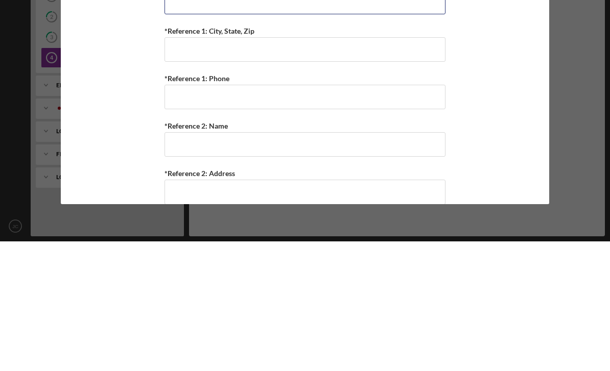
scroll to position [367, 0]
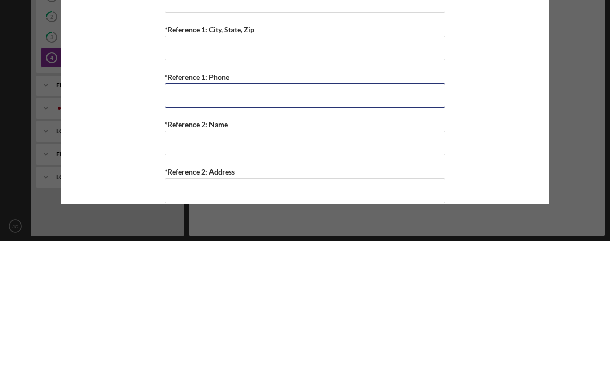
click at [177, 213] on input "*Reference 1: Phone" at bounding box center [304, 225] width 281 height 25
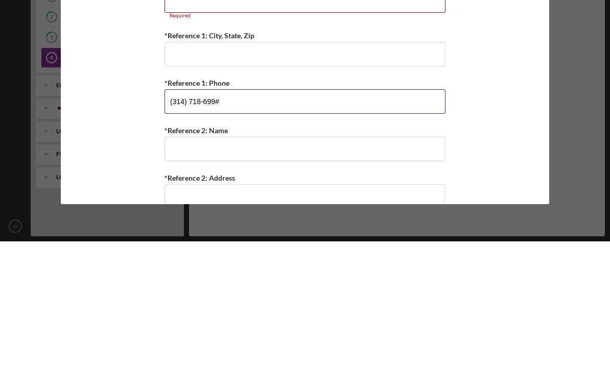
type input "[PHONE_NUMBER]"
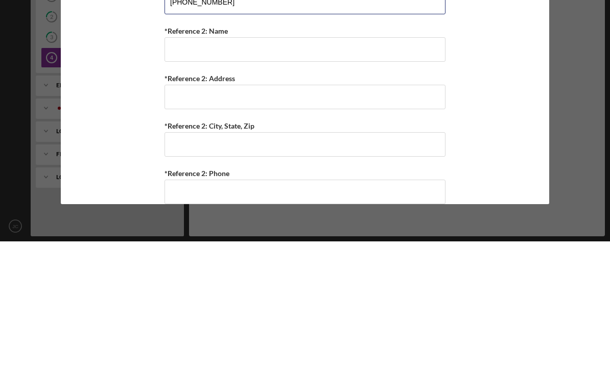
scroll to position [466, 0]
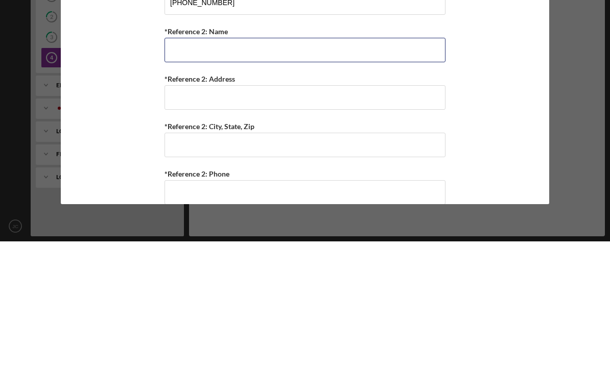
click at [183, 168] on input "*Reference 2: Name" at bounding box center [304, 180] width 281 height 25
type input "[PERSON_NAME]"
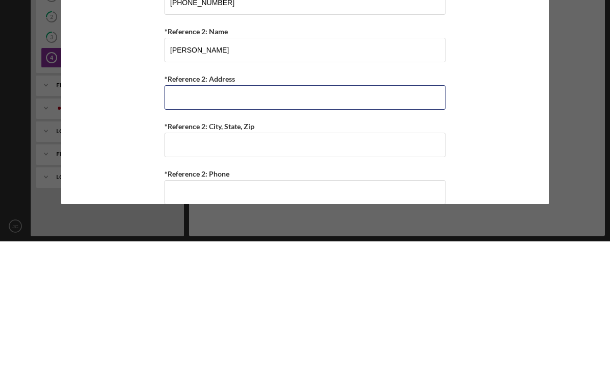
click at [178, 215] on input "*Reference 2: Address" at bounding box center [304, 227] width 281 height 25
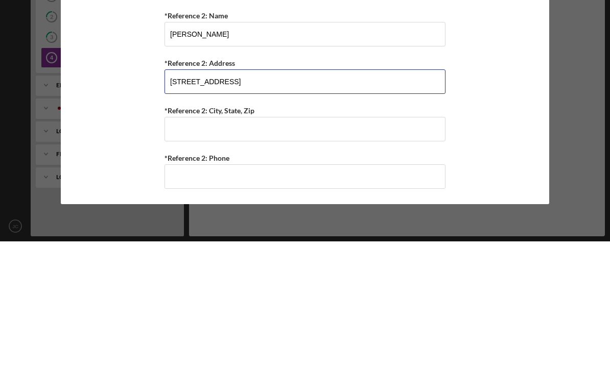
scroll to position [490, 0]
type input "[STREET_ADDRESS]"
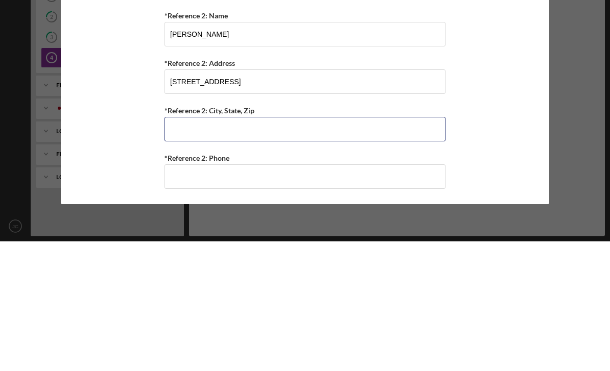
click at [185, 247] on input "*Reference 2: City, State, Zip" at bounding box center [304, 259] width 281 height 25
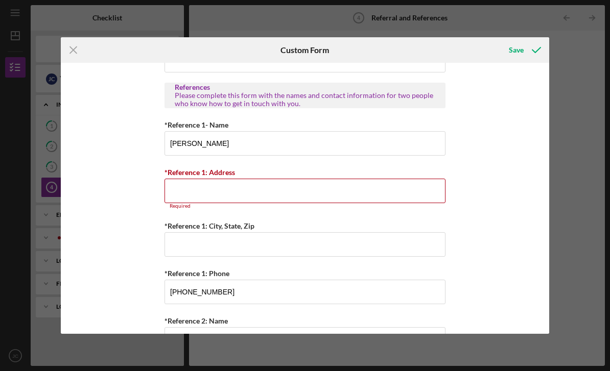
scroll to position [326, 0]
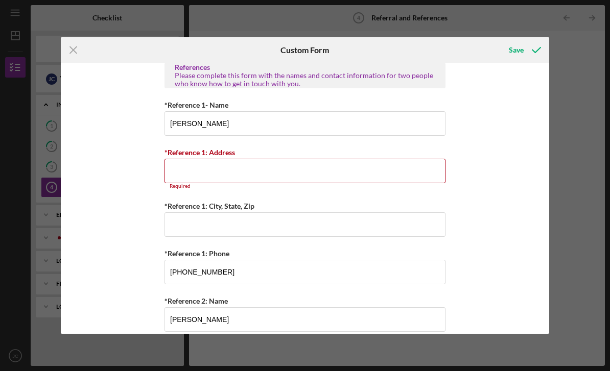
type input "Alton, IL 62002"
click at [187, 176] on input "*Reference 1: Address" at bounding box center [304, 171] width 281 height 25
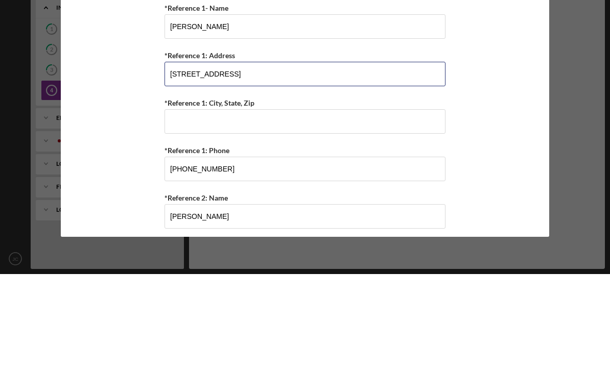
type input "[STREET_ADDRESS]"
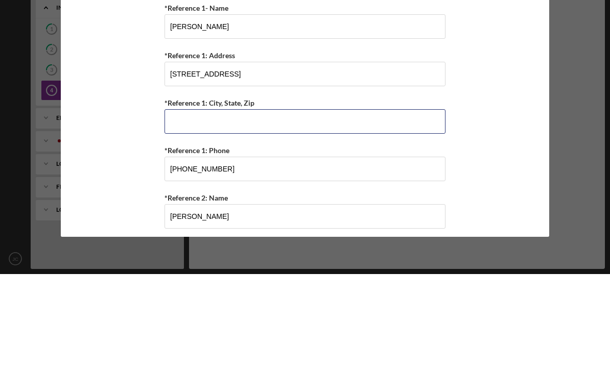
click at [181, 206] on input "*Reference 1: City, State, Zip" at bounding box center [304, 218] width 281 height 25
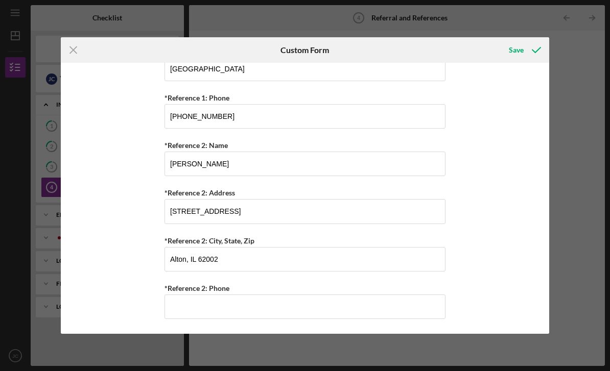
scroll to position [485, 0]
type input "[GEOGRAPHIC_DATA]"
click at [320, 307] on input "*Reference 2: Phone" at bounding box center [304, 307] width 281 height 25
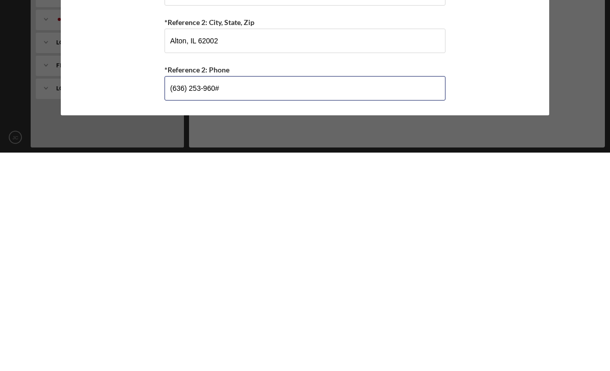
type input "[PHONE_NUMBER]"
click at [523, 40] on button "Save" at bounding box center [523, 50] width 51 height 20
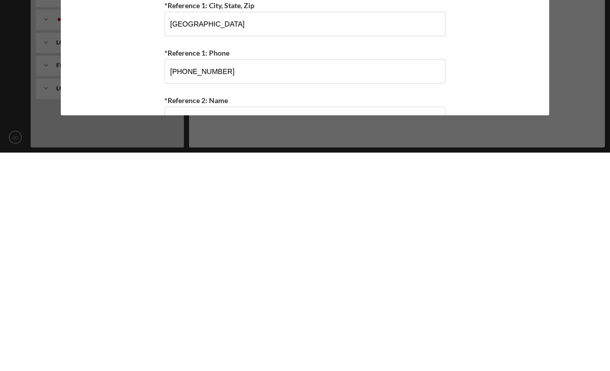
scroll to position [271, 0]
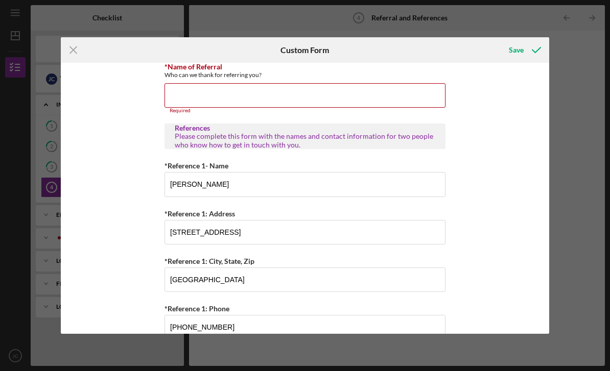
click at [426, 93] on input "*Name of Referral" at bounding box center [304, 95] width 281 height 25
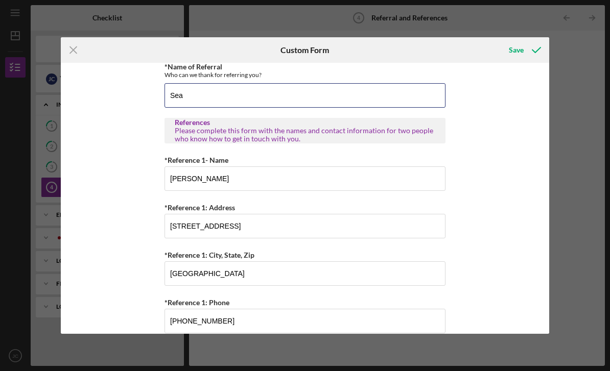
type input "Sea"
click at [523, 50] on button "Save" at bounding box center [523, 50] width 51 height 20
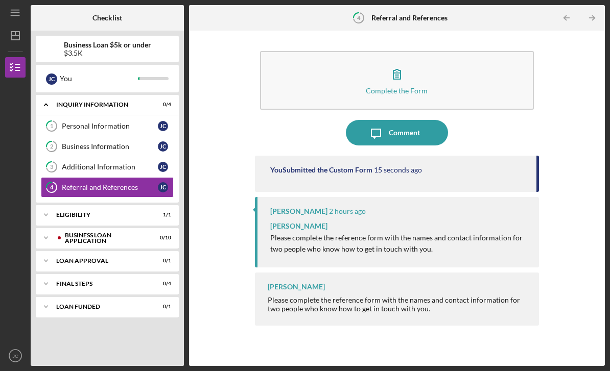
click at [51, 205] on icon "Icon/Expander" at bounding box center [46, 215] width 20 height 20
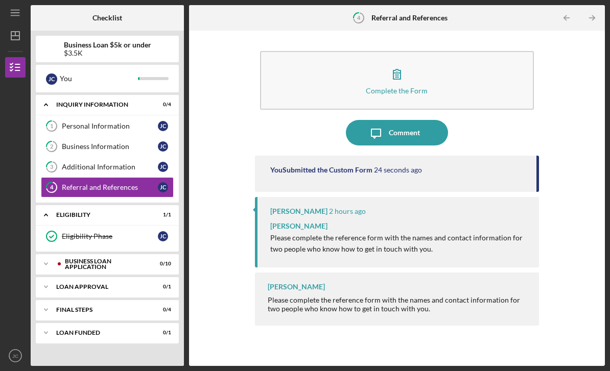
click at [69, 258] on div "BUSINESS LOAN APPLICATION" at bounding box center [105, 264] width 81 height 12
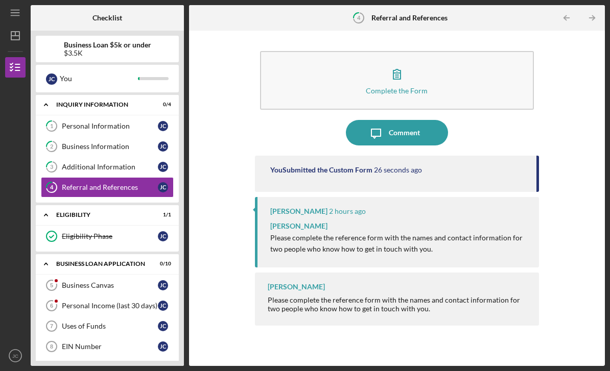
click at [69, 281] on div "Business Canvas" at bounding box center [110, 285] width 96 height 8
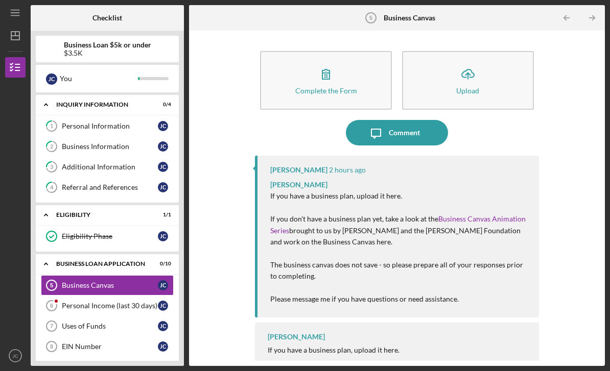
click at [89, 302] on div "Personal Income (last 30 days)" at bounding box center [110, 306] width 96 height 8
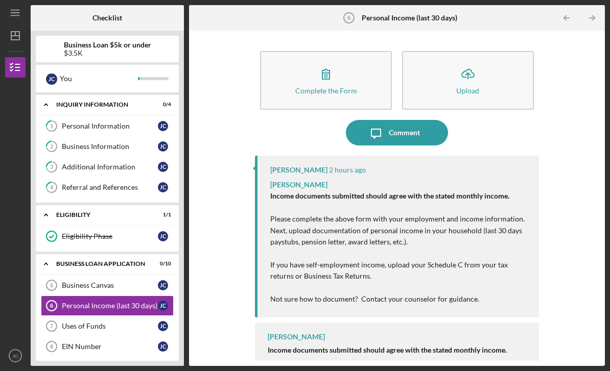
click at [70, 322] on div "Uses of Funds" at bounding box center [110, 326] width 96 height 8
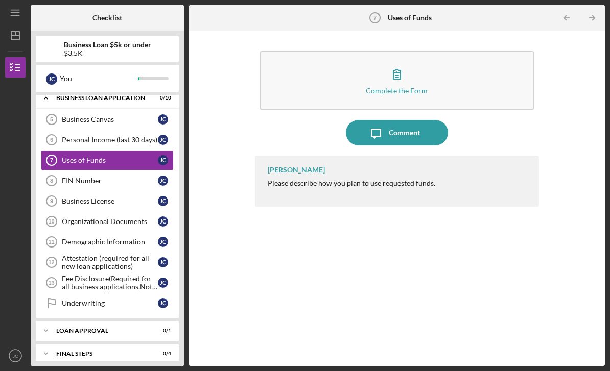
scroll to position [165, 0]
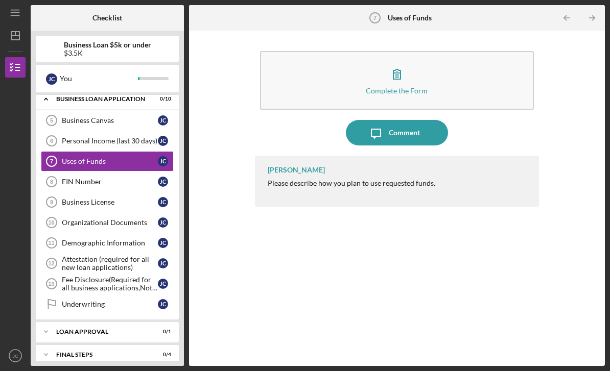
click at [68, 255] on div "Attestation (required for all new loan applications)" at bounding box center [110, 263] width 96 height 16
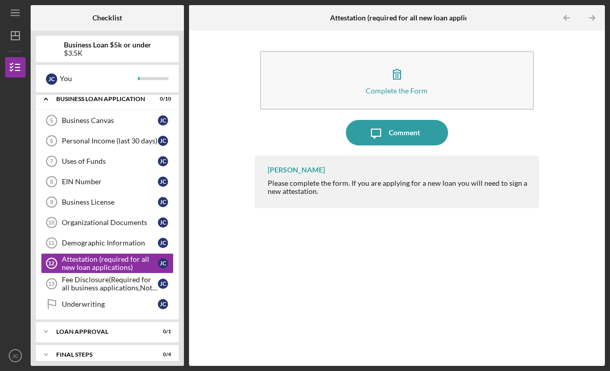
click at [70, 294] on link "Underwriting Underwriting [PERSON_NAME]" at bounding box center [107, 304] width 133 height 20
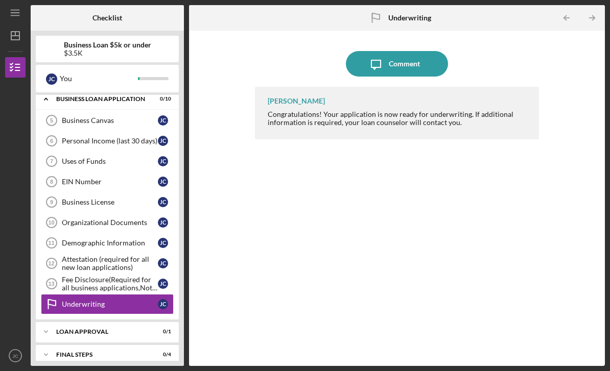
click at [75, 276] on div "Fee Disclosure(Required for all business applications,Not needed for Contractor…" at bounding box center [110, 284] width 96 height 16
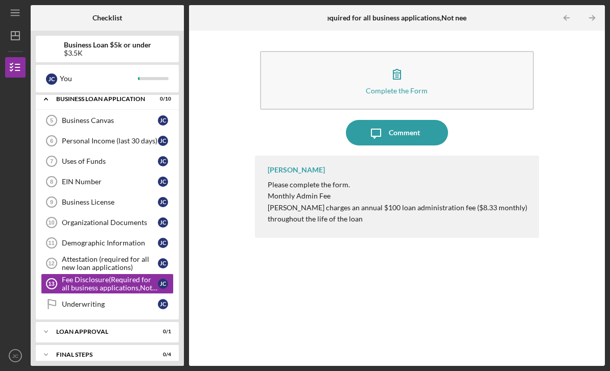
click at [77, 116] on div "Business Canvas" at bounding box center [110, 120] width 96 height 8
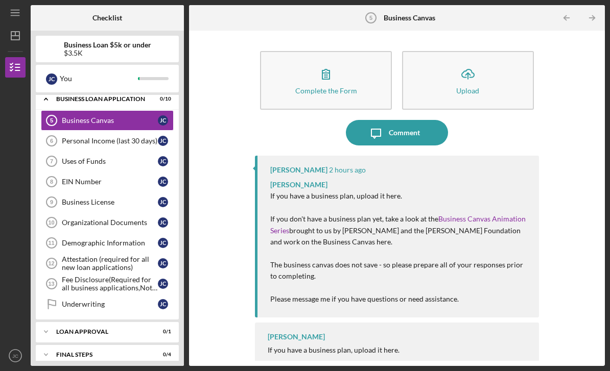
click at [112, 131] on link "Personal Income (last 30 days) 6 Personal Income (last 30 days) [PERSON_NAME]" at bounding box center [107, 141] width 133 height 20
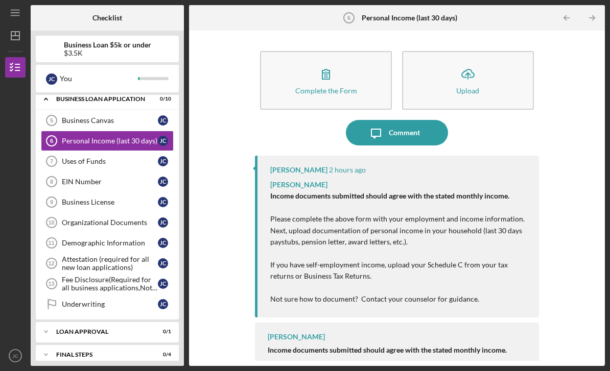
click at [114, 157] on div "Uses of Funds" at bounding box center [110, 161] width 96 height 8
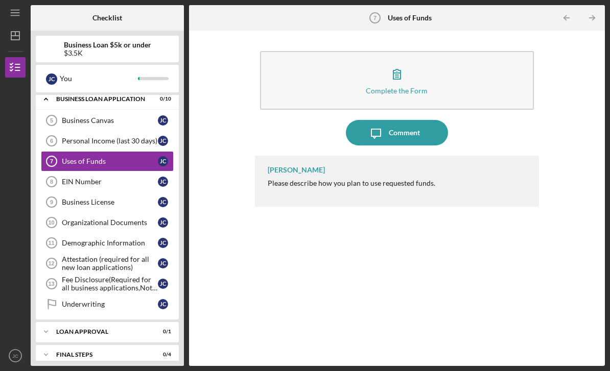
click at [105, 178] on div "EIN Number" at bounding box center [110, 182] width 96 height 8
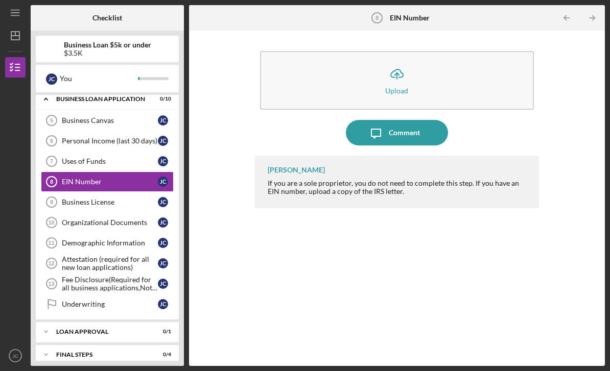
click at [111, 198] on div "Business License" at bounding box center [110, 202] width 96 height 8
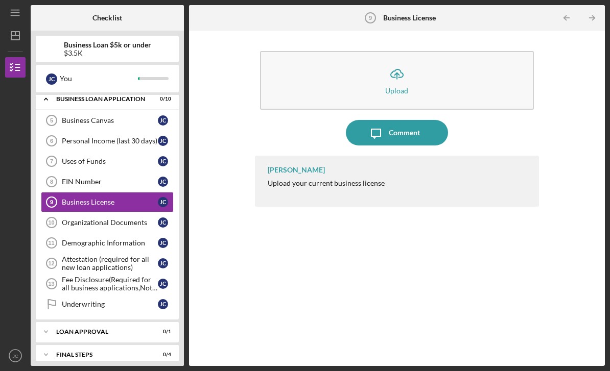
click at [131, 212] on link "Organizational Documents 10 Organizational Documents [PERSON_NAME]" at bounding box center [107, 222] width 133 height 20
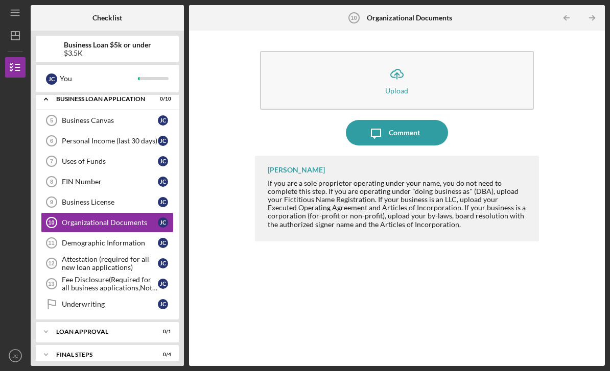
click at [117, 239] on div "Demographic Information" at bounding box center [110, 243] width 96 height 8
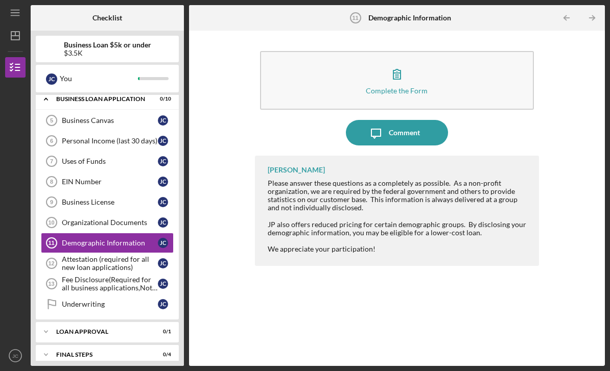
click at [489, 221] on div "JP also offers reduced pricing for certain demographic groups. By disclosing yo…" at bounding box center [398, 229] width 261 height 16
click at [123, 255] on div "Attestation (required for all new loan applications)" at bounding box center [110, 263] width 96 height 16
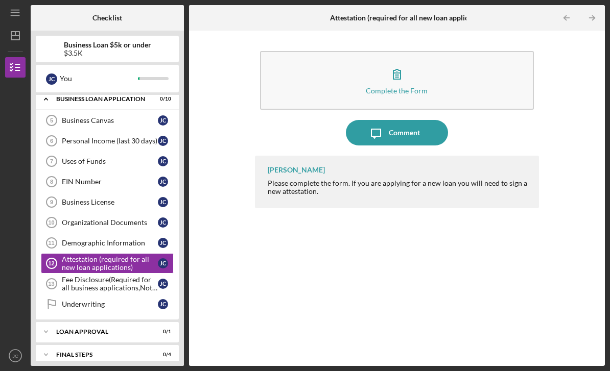
click at [115, 276] on div "Fee Disclosure(Required for all business applications,Not needed for Contractor…" at bounding box center [110, 284] width 96 height 16
